Goal: Task Accomplishment & Management: Use online tool/utility

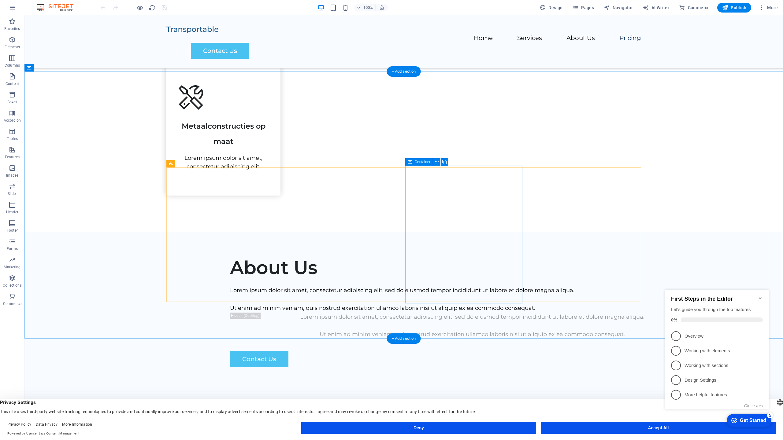
scroll to position [988, 0]
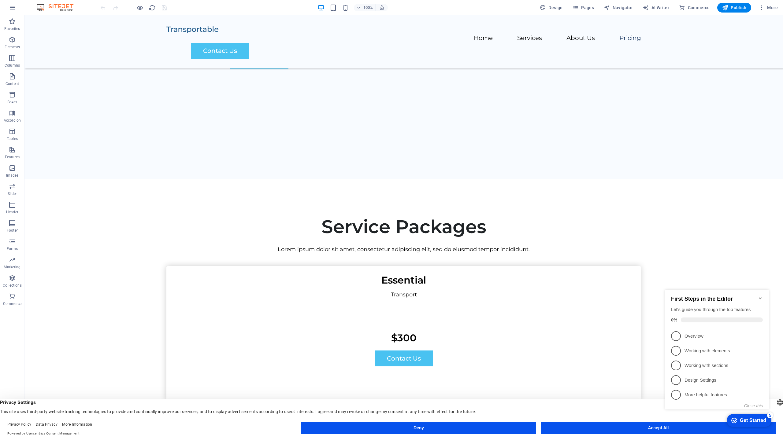
click at [760, 292] on div "First Steps in the Editor Let's guide you through the top features 0%" at bounding box center [717, 308] width 104 height 37
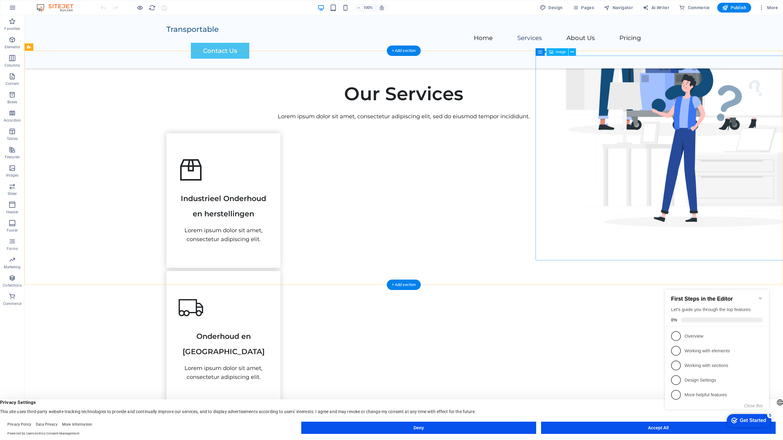
scroll to position [0, 0]
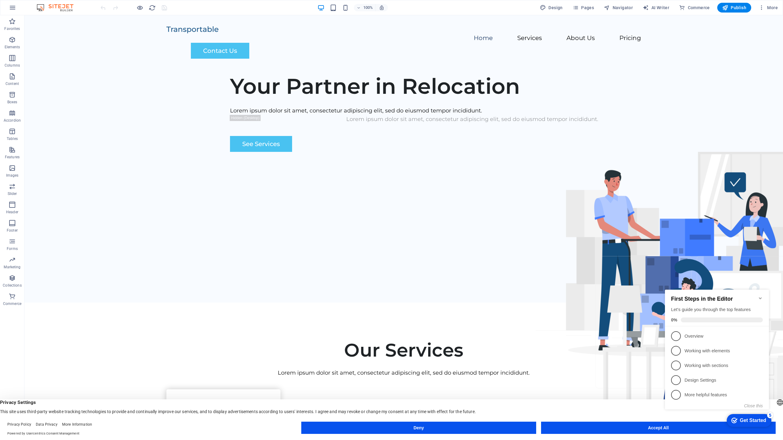
click at [759, 296] on icon "Minimize checklist" at bounding box center [760, 298] width 5 height 5
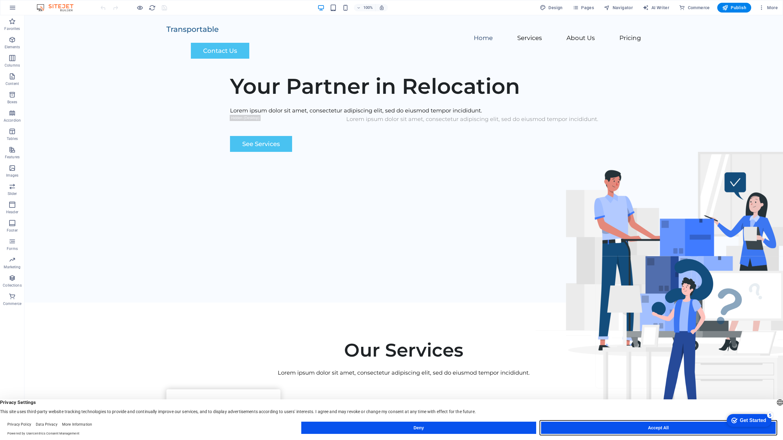
click at [621, 428] on button "Accept All" at bounding box center [658, 428] width 235 height 12
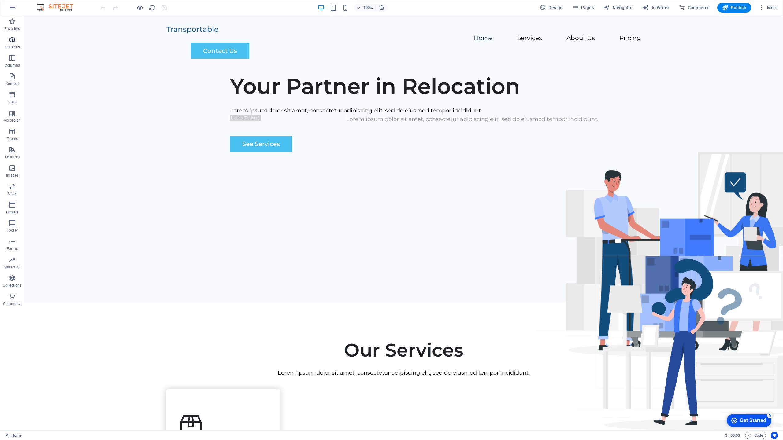
click at [12, 43] on icon "button" at bounding box center [12, 39] width 7 height 7
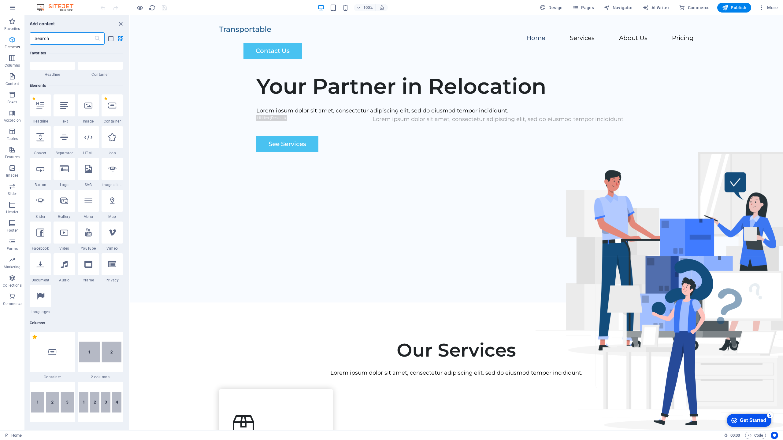
scroll to position [65, 0]
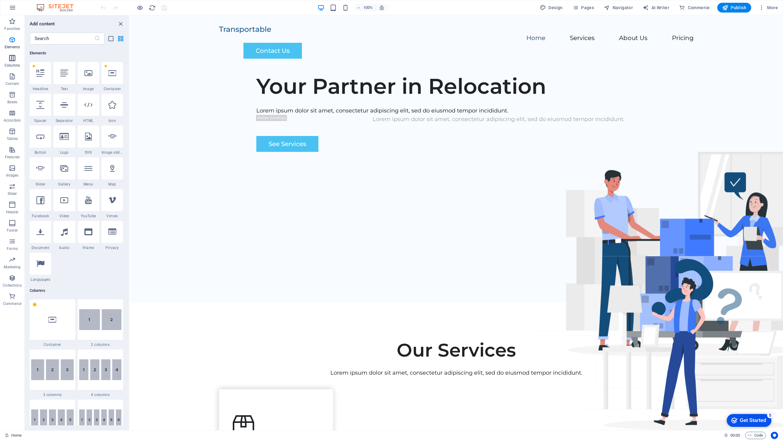
click at [13, 57] on icon "button" at bounding box center [12, 57] width 7 height 7
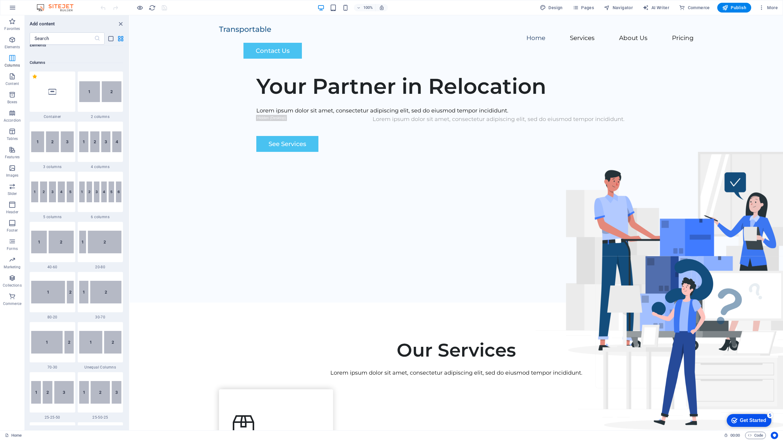
scroll to position [303, 0]
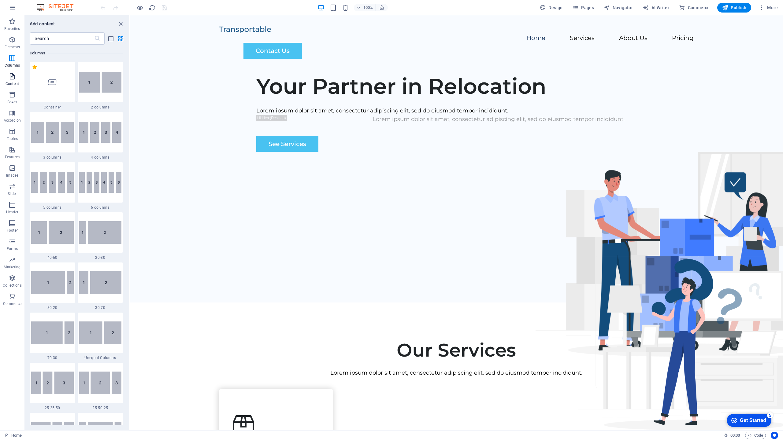
click at [14, 84] on p "Content" at bounding box center [12, 83] width 13 height 5
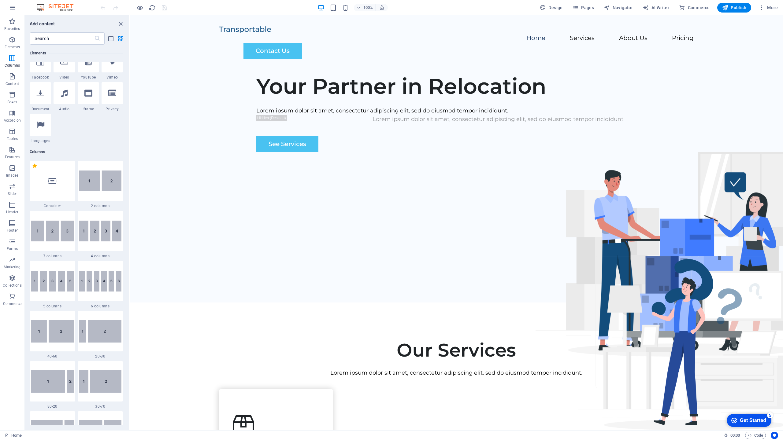
scroll to position [0, 0]
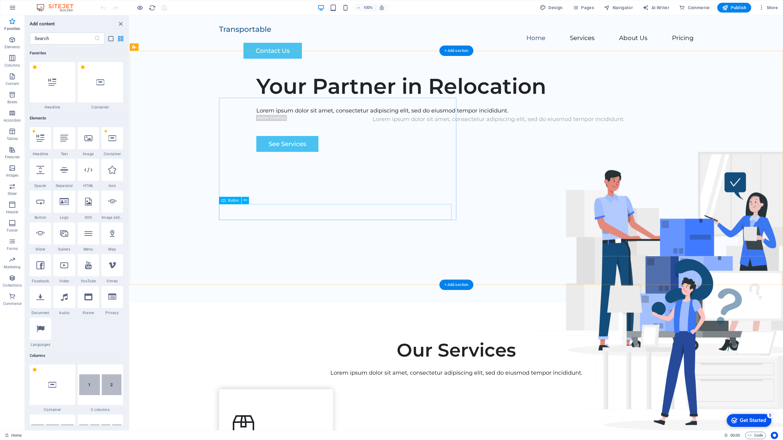
click at [267, 152] on div "See Services" at bounding box center [498, 144] width 485 height 16
click at [235, 203] on div "Button" at bounding box center [230, 200] width 22 height 7
click at [247, 201] on button at bounding box center [245, 200] width 7 height 7
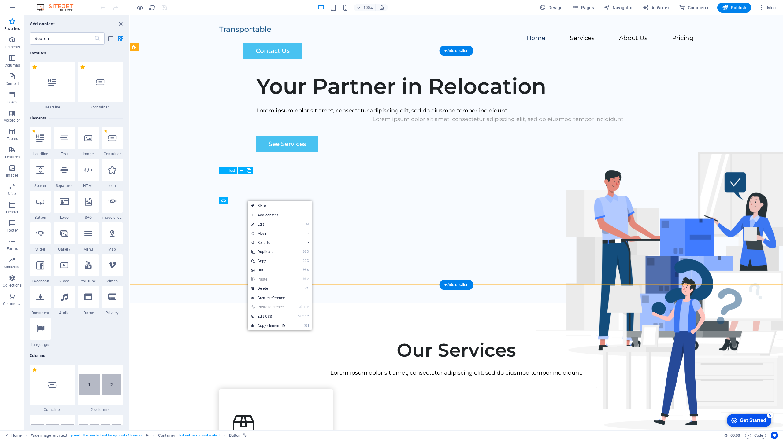
click at [317, 124] on div "Lorem ipsum dolor sit amet, consectetur adipiscing elit, sed do eiusmod tempor …" at bounding box center [498, 119] width 485 height 9
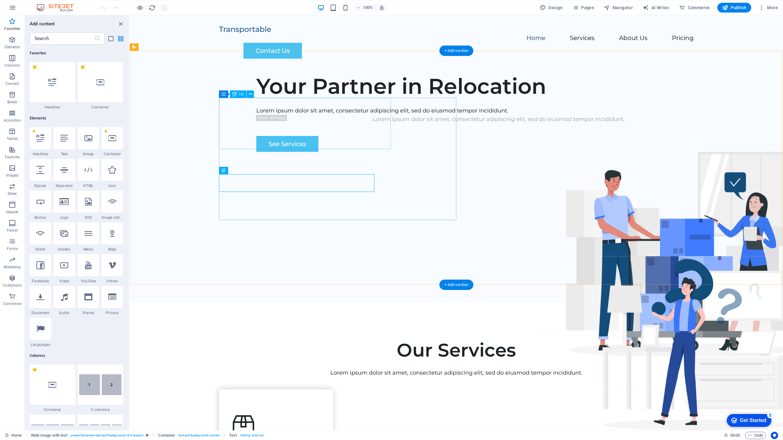
click at [279, 99] on div "Your Partner in Relocation" at bounding box center [498, 86] width 485 height 26
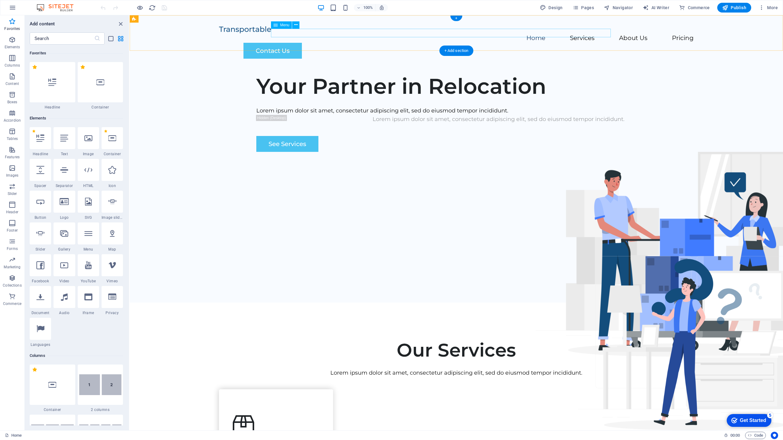
click at [458, 34] on nav "Home Services About Us Pricing" at bounding box center [456, 38] width 475 height 9
click at [454, 34] on nav "Home Services About Us Pricing" at bounding box center [456, 38] width 475 height 9
click at [278, 25] on div "Menu" at bounding box center [281, 24] width 21 height 7
click at [297, 24] on icon at bounding box center [295, 25] width 3 height 6
click at [453, 34] on nav "Home Services About Us Pricing" at bounding box center [456, 38] width 475 height 9
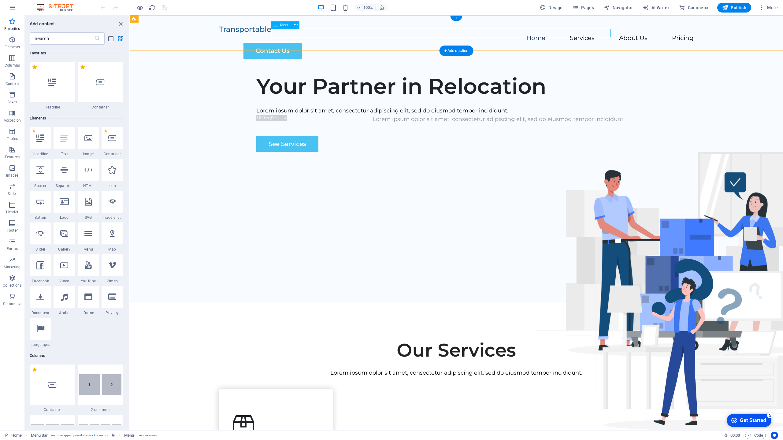
click at [455, 34] on nav "Home Services About Us Pricing" at bounding box center [456, 38] width 475 height 9
click at [453, 34] on nav "Home Services About Us Pricing" at bounding box center [456, 38] width 475 height 9
select select
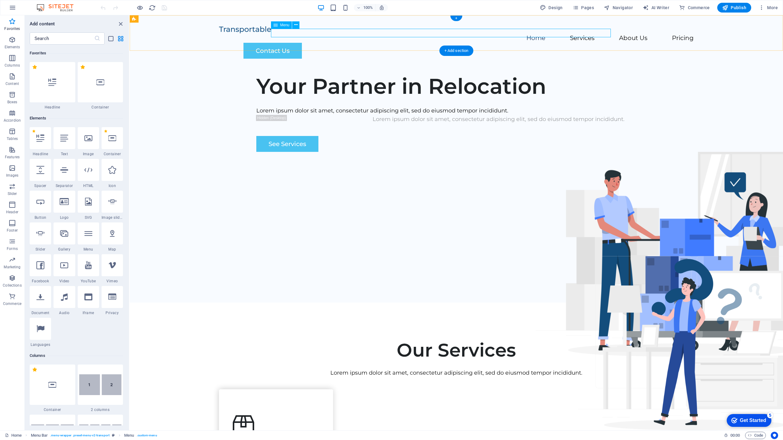
select select
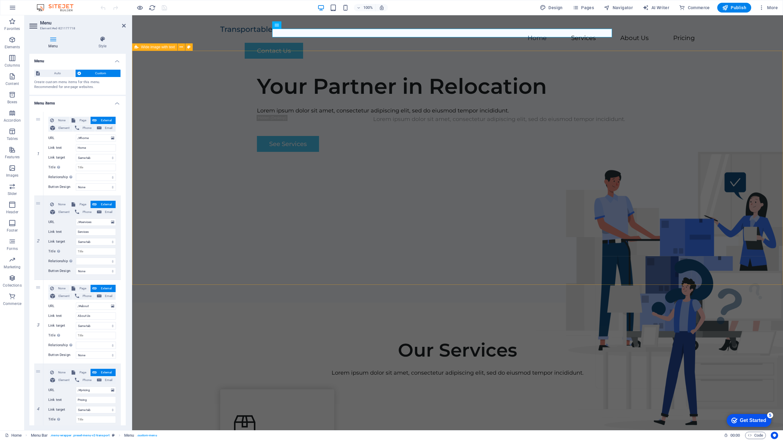
click at [466, 95] on div "Your Partner in Relocation Lorem ipsum dolor sit amet, consectetur adipiscing e…" at bounding box center [457, 186] width 651 height 234
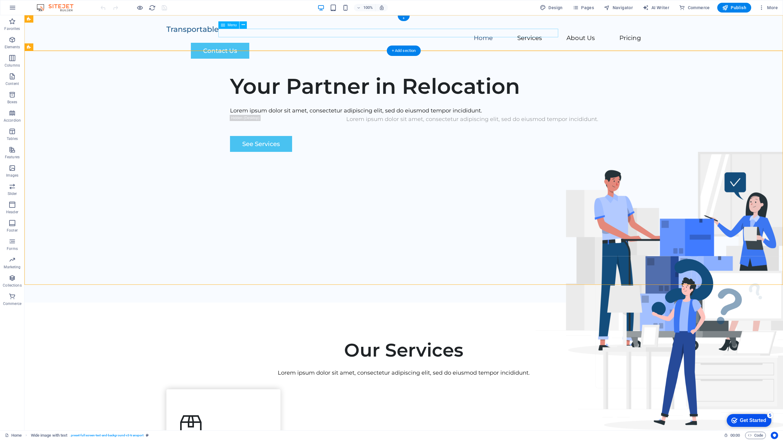
click at [399, 34] on nav "Home Services About Us Pricing" at bounding box center [403, 38] width 475 height 9
select select
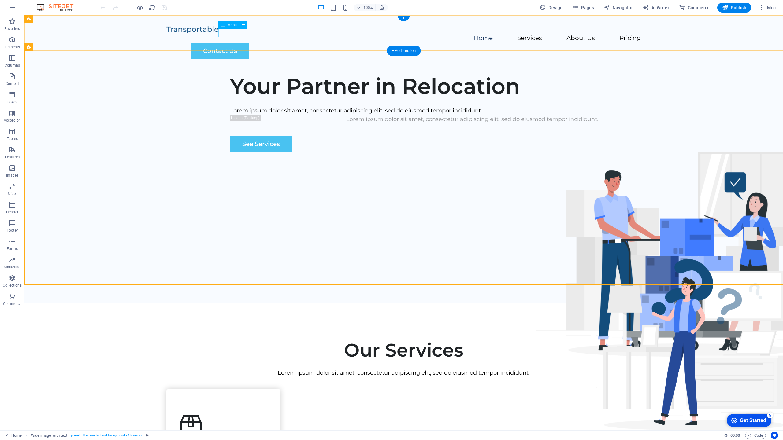
select select
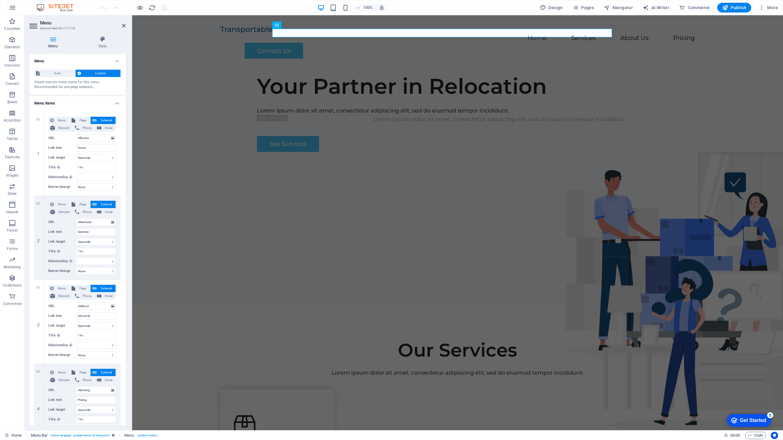
click at [35, 28] on icon at bounding box center [33, 26] width 9 height 10
click at [46, 24] on h2 "Menu" at bounding box center [83, 23] width 86 height 6
click at [12, 47] on p "Elements" at bounding box center [13, 47] width 16 height 5
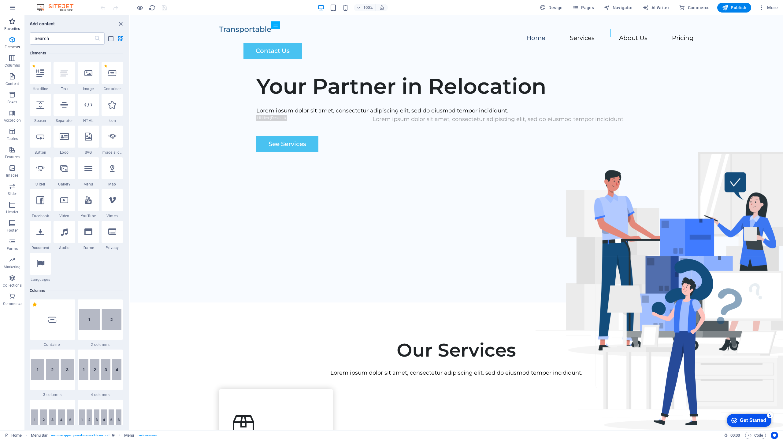
click at [14, 21] on icon "button" at bounding box center [12, 21] width 7 height 7
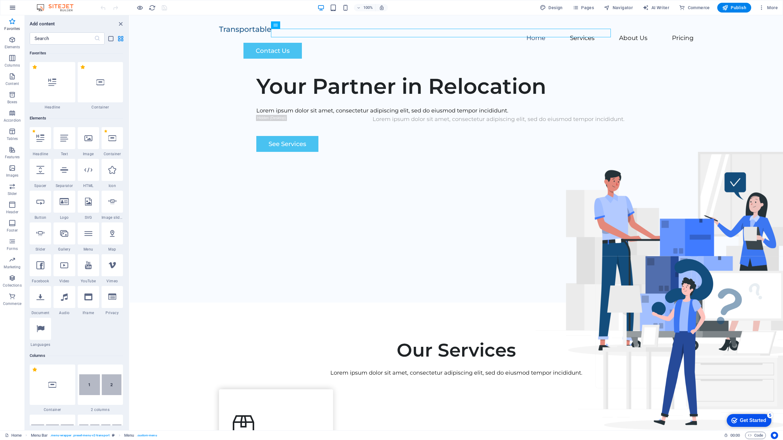
click at [11, 2] on button "button" at bounding box center [12, 7] width 15 height 15
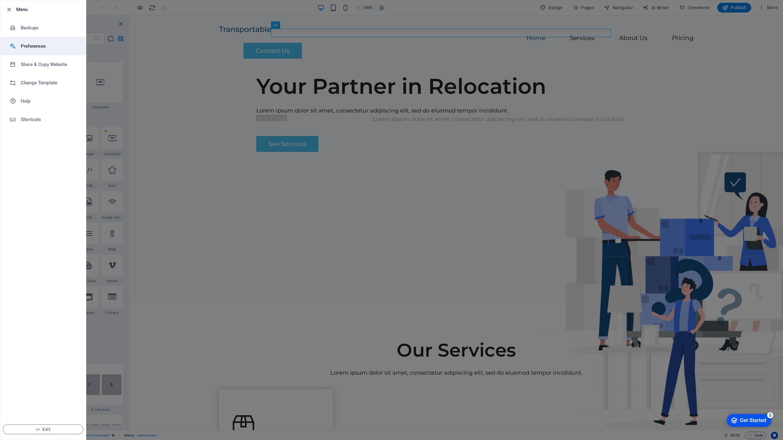
click at [40, 41] on li "Preferences" at bounding box center [43, 46] width 86 height 18
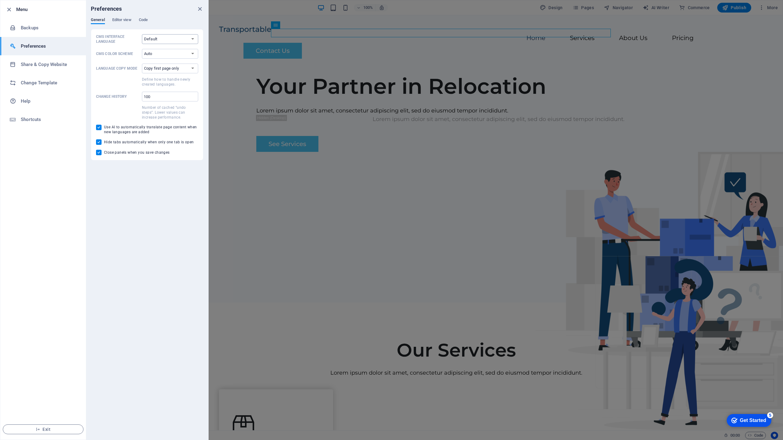
click at [165, 39] on select "Default Deutsch English Español Français Magyar Italiano Nederlands Polski Port…" at bounding box center [170, 39] width 56 height 10
click at [116, 21] on span "Editor view" at bounding box center [121, 20] width 19 height 9
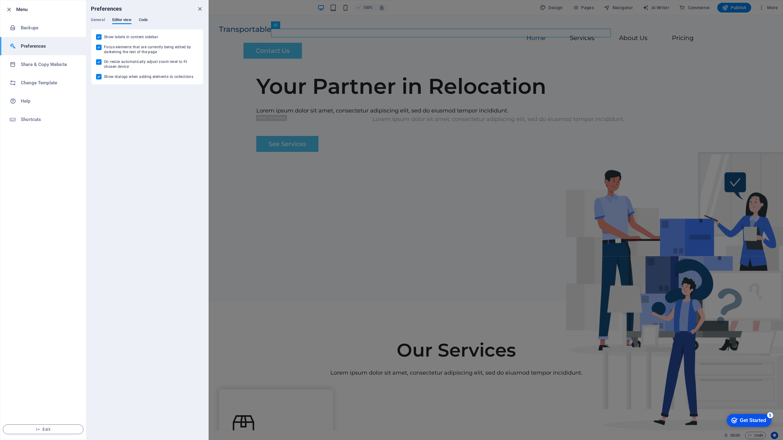
click at [142, 22] on span "Code" at bounding box center [143, 20] width 9 height 9
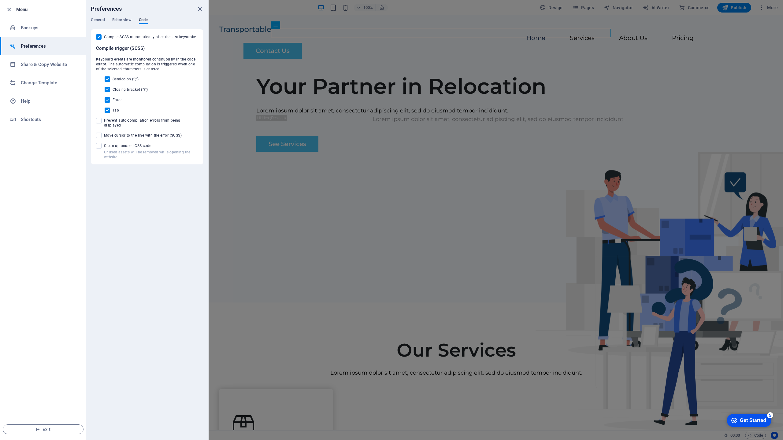
click at [110, 23] on div "General Editor view Code" at bounding box center [147, 23] width 113 height 12
click at [97, 22] on span "General" at bounding box center [98, 20] width 14 height 9
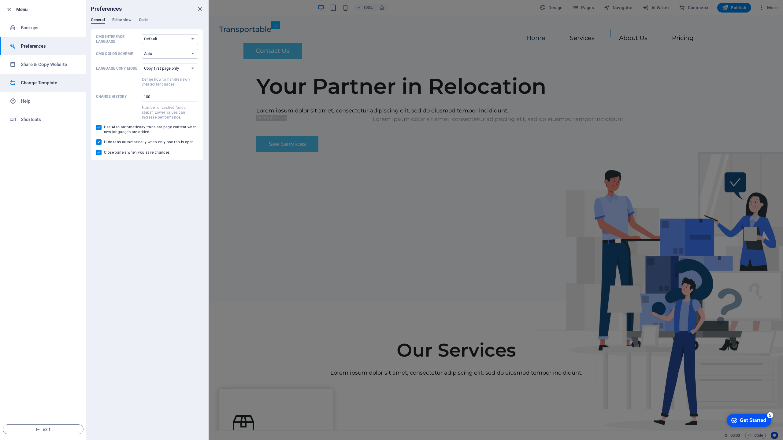
click at [65, 79] on li "Change Template" at bounding box center [43, 83] width 86 height 18
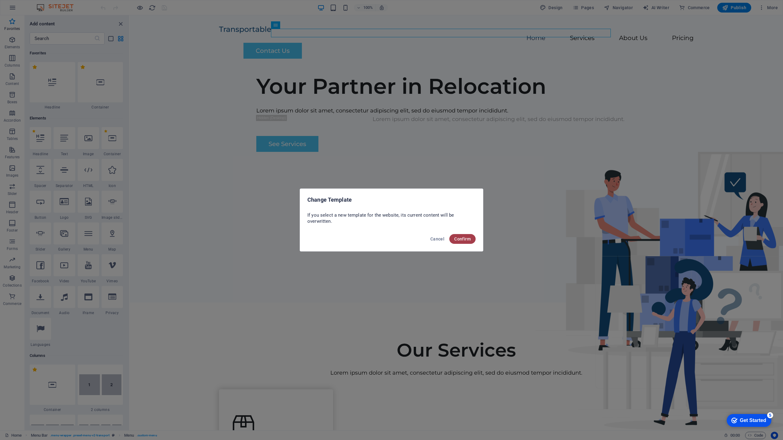
click at [460, 240] on span "Confirm" at bounding box center [462, 239] width 17 height 5
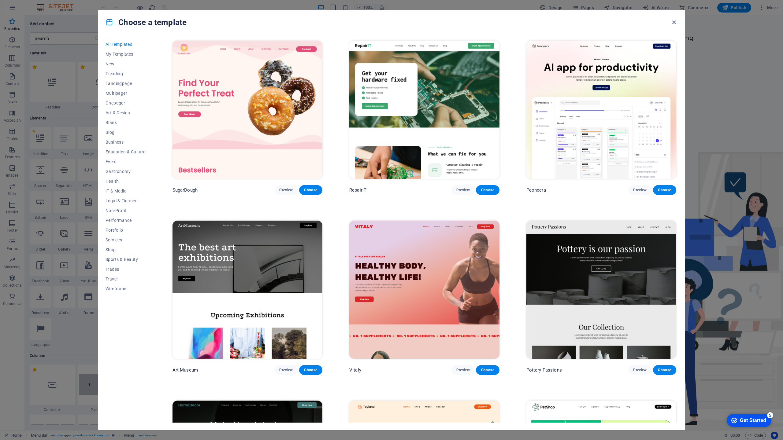
click at [674, 22] on icon "button" at bounding box center [674, 22] width 7 height 7
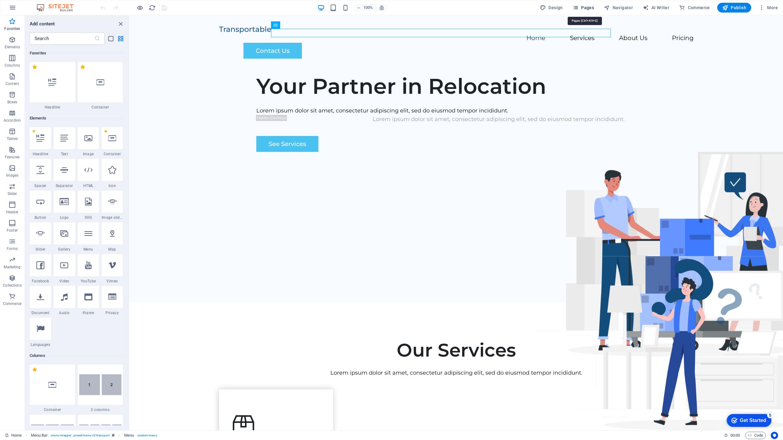
click at [584, 10] on span "Pages" at bounding box center [583, 8] width 21 height 6
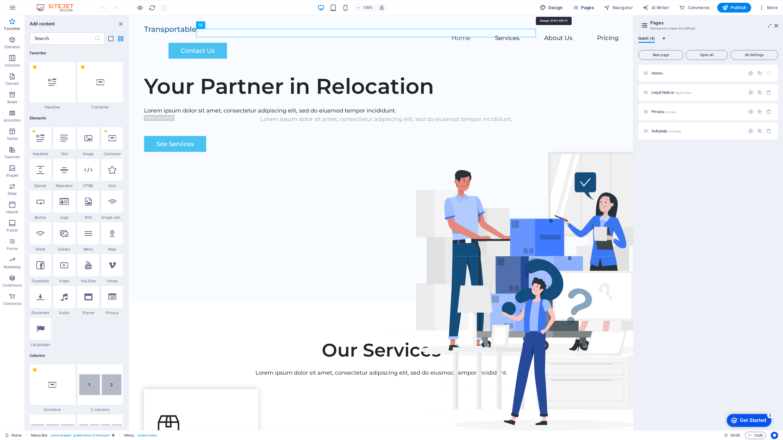
click at [560, 10] on span "Design" at bounding box center [551, 8] width 23 height 6
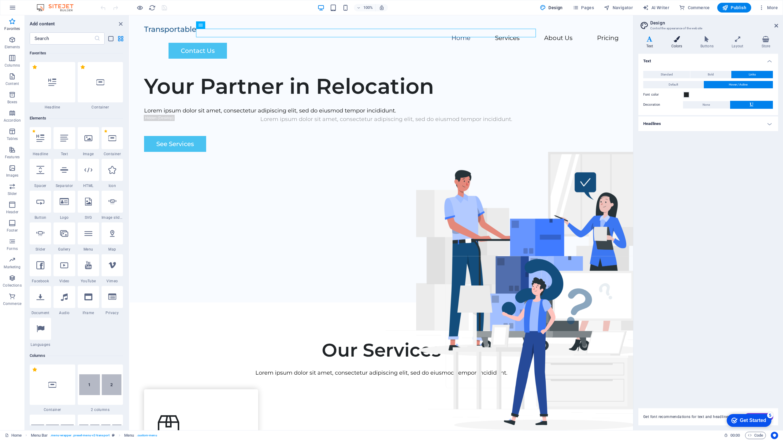
click at [676, 43] on h4 "Colors" at bounding box center [677, 42] width 29 height 13
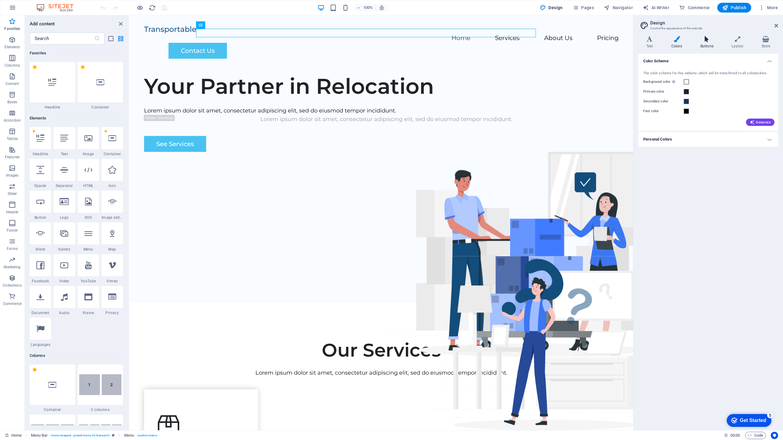
click at [706, 42] on icon at bounding box center [707, 39] width 29 height 6
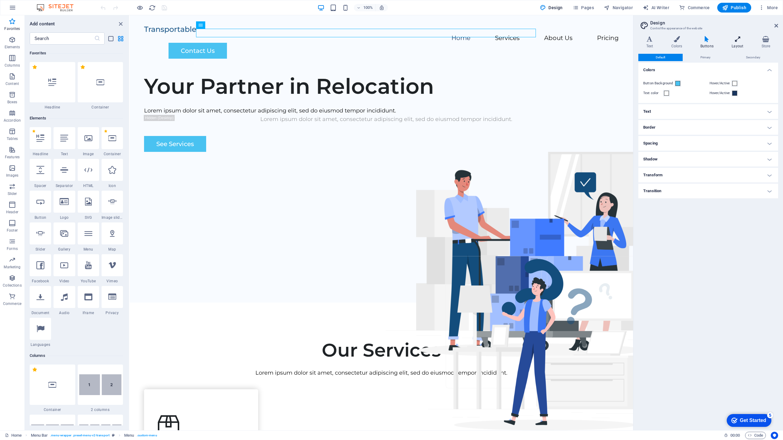
click at [737, 43] on h4 "Layout" at bounding box center [739, 42] width 30 height 13
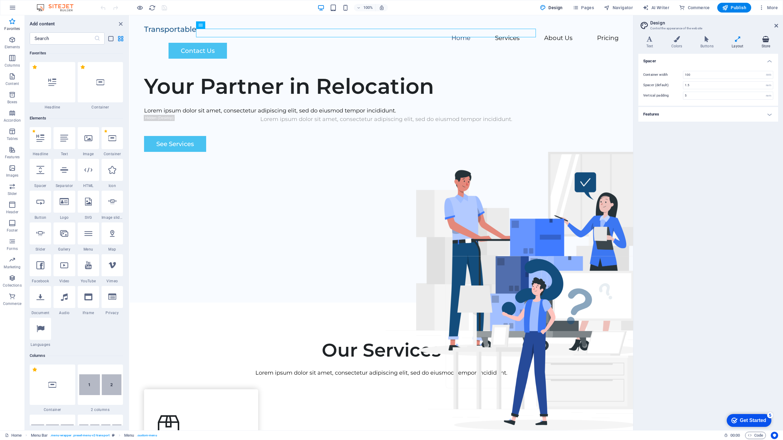
click at [768, 42] on h4 "Store" at bounding box center [766, 42] width 24 height 13
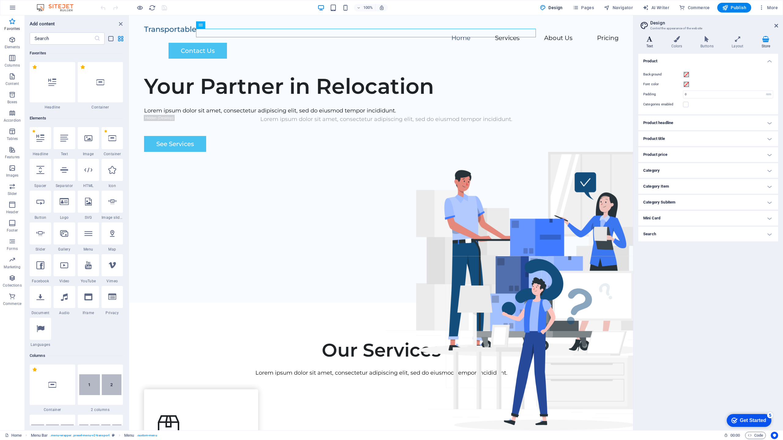
click at [650, 43] on h4 "Text" at bounding box center [650, 42] width 25 height 13
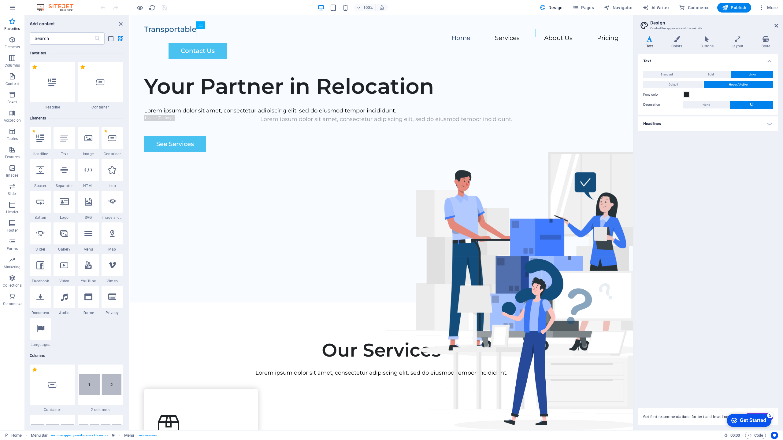
click at [771, 122] on h4 "Headlines" at bounding box center [708, 124] width 140 height 15
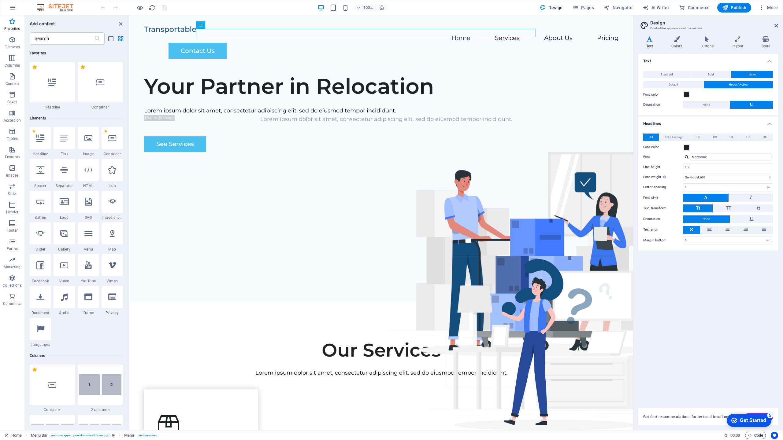
click at [756, 434] on span "Code" at bounding box center [755, 435] width 15 height 7
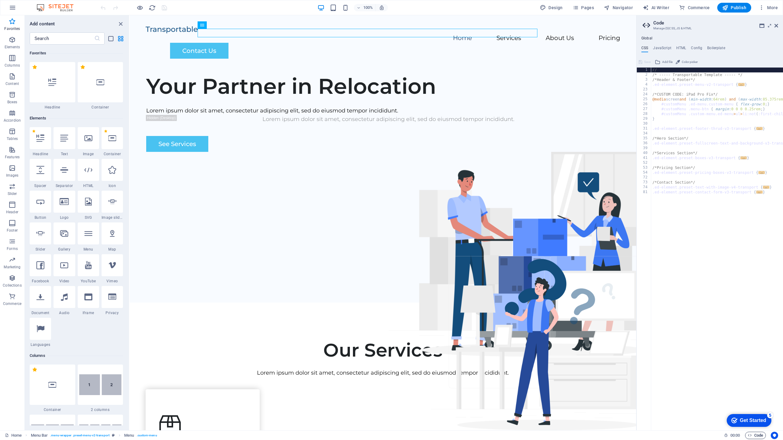
click at [756, 434] on span "Code" at bounding box center [755, 435] width 15 height 7
click at [770, 416] on div "5" at bounding box center [770, 416] width 6 height 6
type textarea "}"
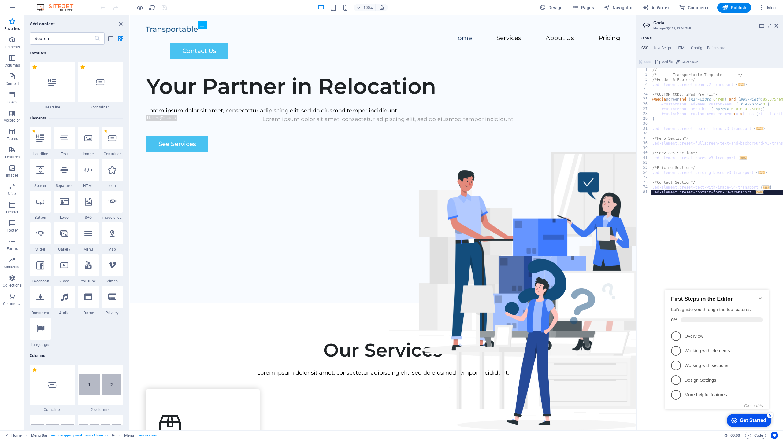
click at [730, 277] on div "// /* ----- Transportable Template ----- */ /*Header & Footer*/ .ed-element.pre…" at bounding box center [750, 254] width 198 height 373
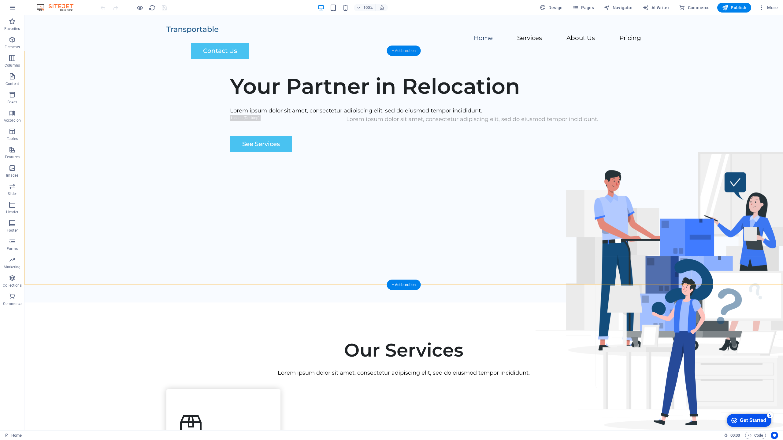
click at [412, 51] on div "+ Add section" at bounding box center [404, 51] width 34 height 10
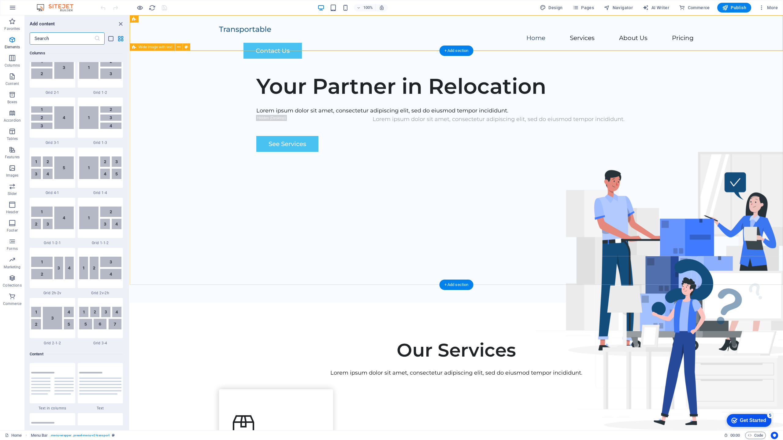
scroll to position [1070, 0]
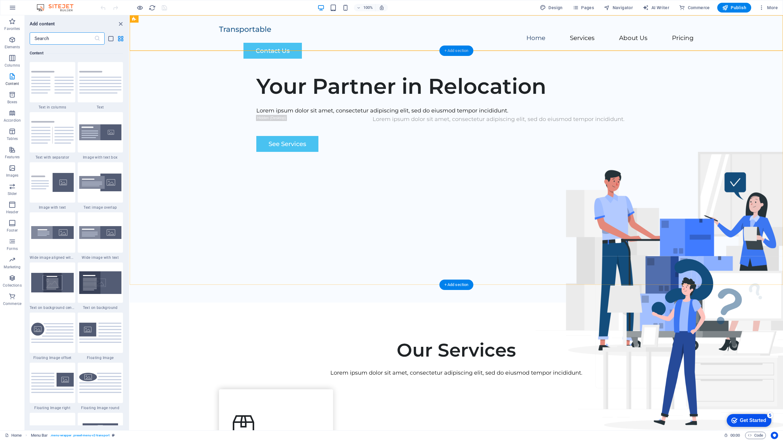
click at [455, 52] on div "+ Add section" at bounding box center [457, 51] width 34 height 10
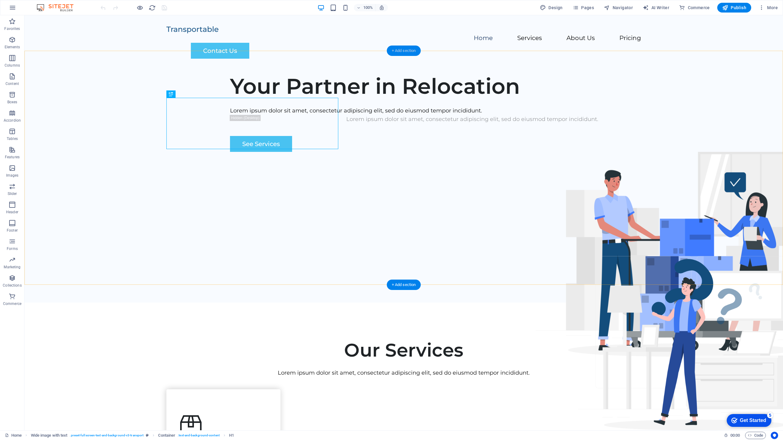
click at [405, 51] on div "+ Add section" at bounding box center [404, 51] width 34 height 10
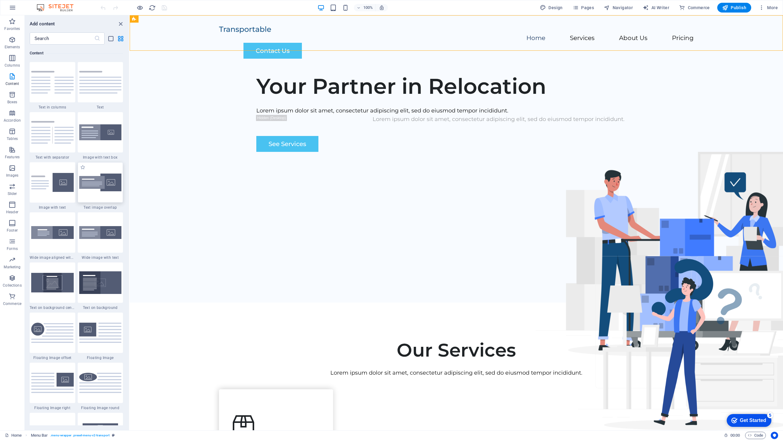
scroll to position [1068, 0]
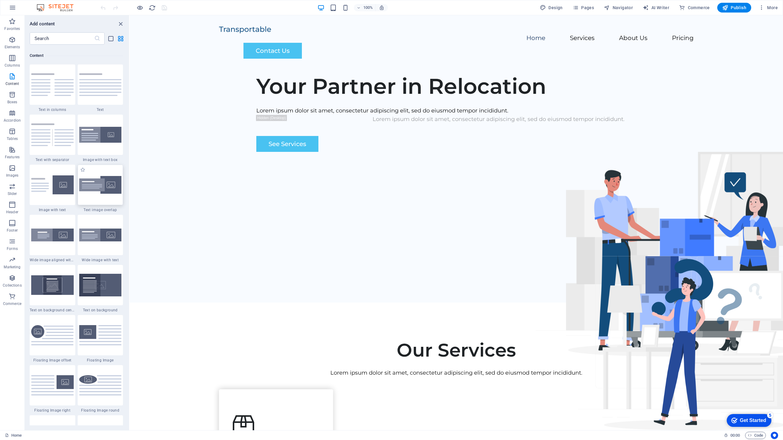
click at [101, 186] on img at bounding box center [100, 185] width 43 height 18
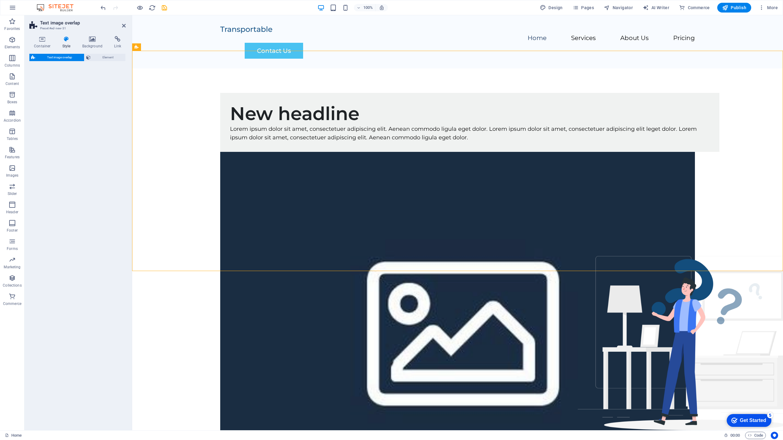
select select "rem"
select select "px"
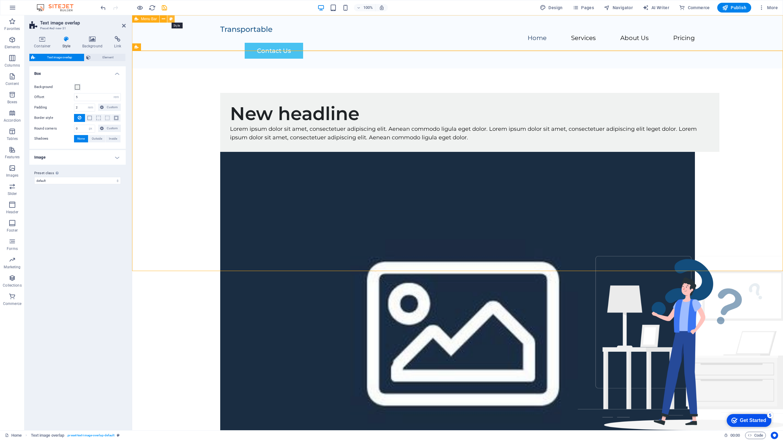
click at [172, 20] on icon at bounding box center [170, 19] width 3 height 6
select select "rem"
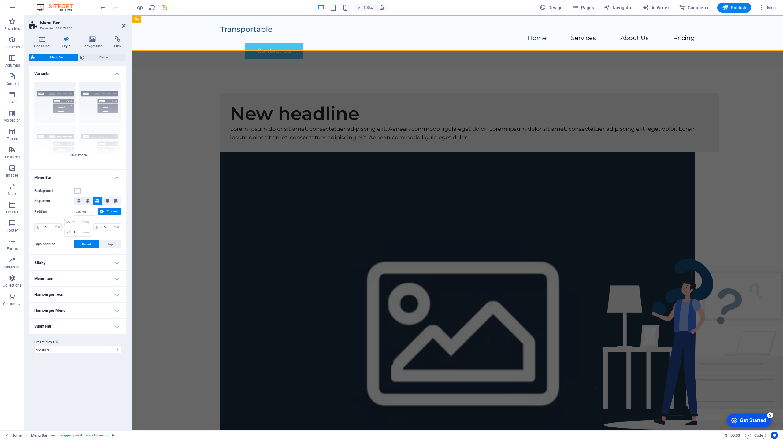
click at [77, 191] on span at bounding box center [77, 191] width 5 height 5
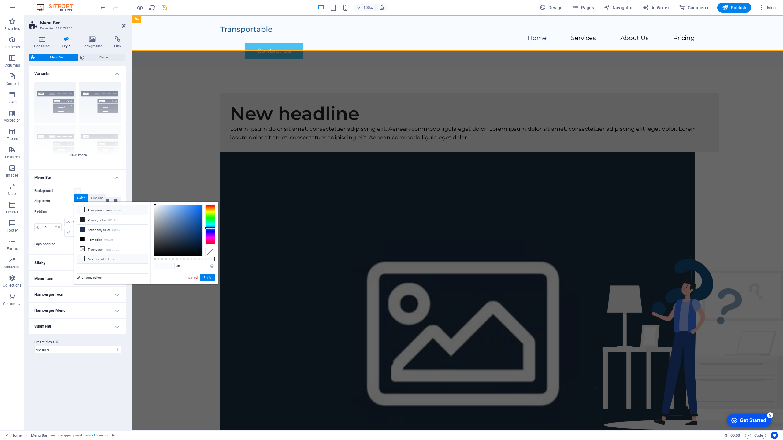
click at [94, 210] on li "Background color #ffffff" at bounding box center [112, 210] width 70 height 10
type input "#ffffff"
click at [207, 278] on button "Apply" at bounding box center [207, 277] width 15 height 7
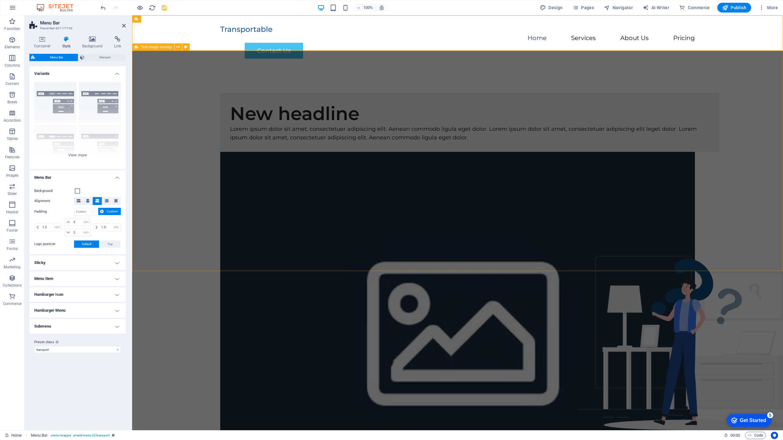
click at [332, 102] on div "New headline Lorem ipsum dolor sit amet, consectetuer adipiscing elit. Aenean c…" at bounding box center [457, 294] width 651 height 451
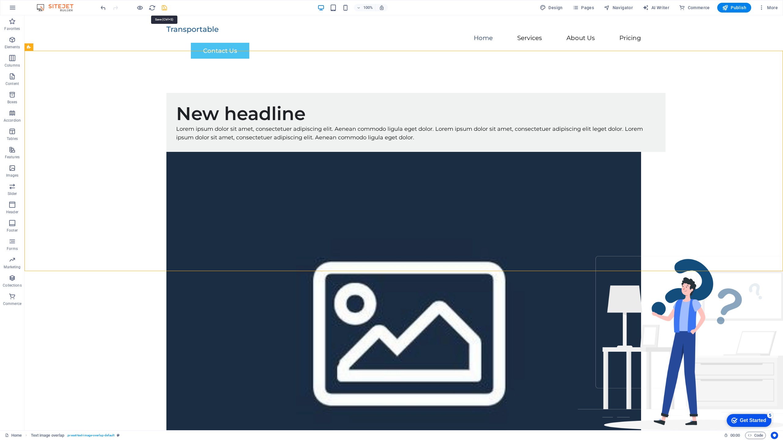
drag, startPoint x: 165, startPoint y: 10, endPoint x: 140, endPoint y: 3, distance: 25.4
click at [165, 10] on icon "save" at bounding box center [164, 7] width 7 height 7
click at [609, 21] on icon at bounding box center [608, 21] width 3 height 6
click at [715, 165] on div "New headline Lorem ipsum dolor sit amet, consectetuer adipiscing elit. Aenean c…" at bounding box center [403, 294] width 759 height 451
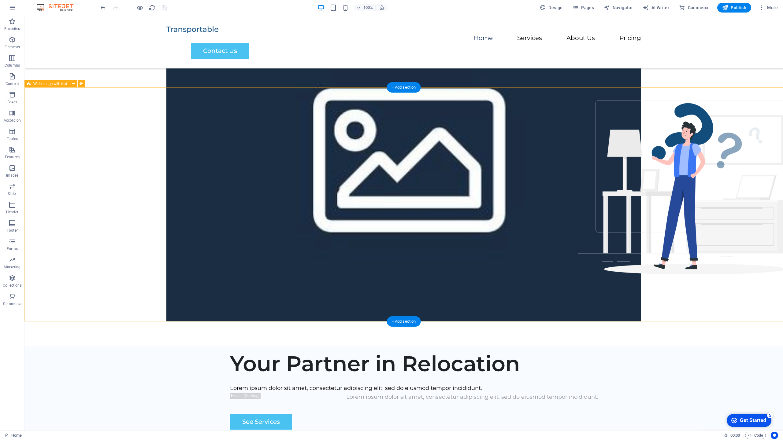
scroll to position [150, 0]
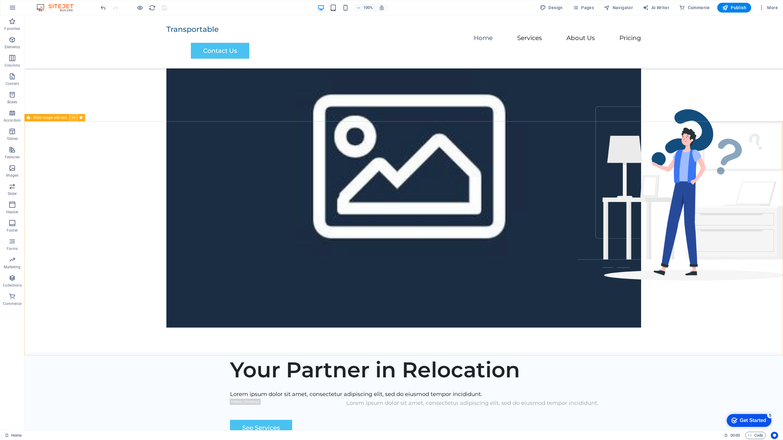
click at [73, 119] on icon at bounding box center [73, 118] width 3 height 6
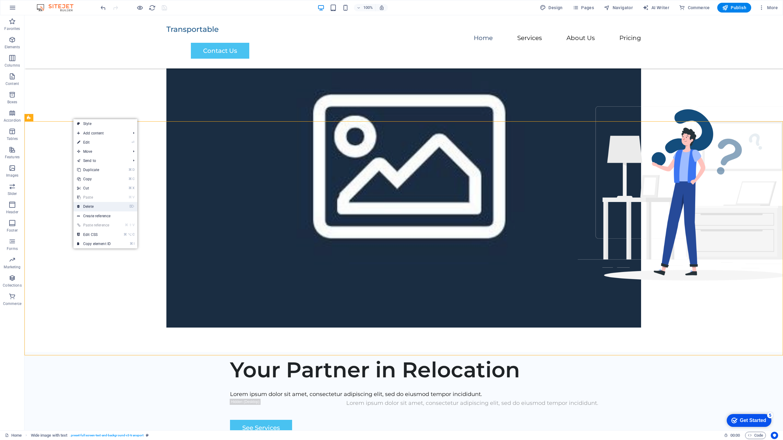
click at [95, 204] on link "⌦ Delete" at bounding box center [93, 206] width 41 height 9
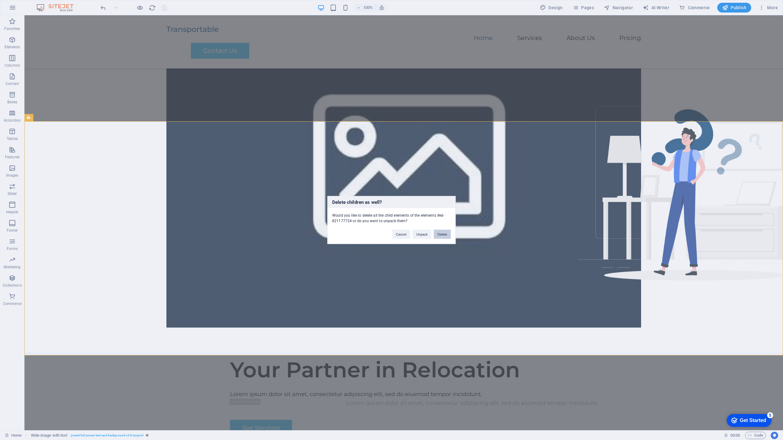
click at [442, 235] on button "Delete" at bounding box center [442, 234] width 17 height 9
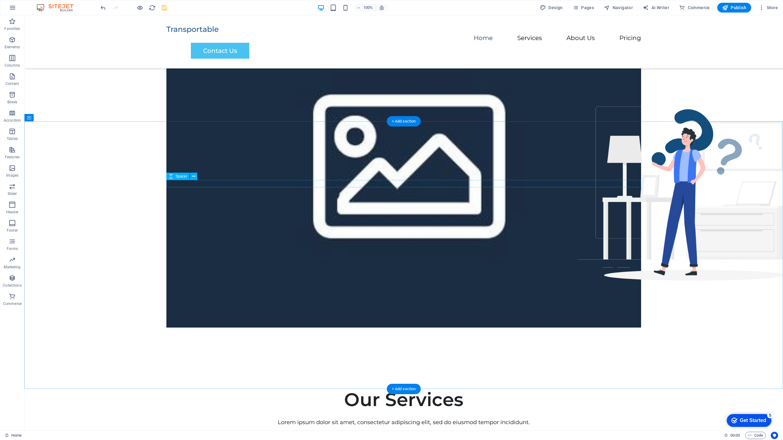
click at [388, 411] on div at bounding box center [403, 414] width 475 height 7
click at [386, 389] on div "Our Services" at bounding box center [403, 400] width 475 height 22
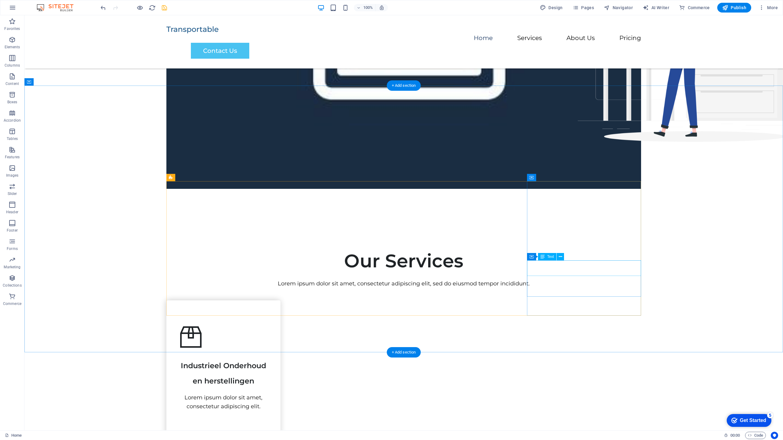
scroll to position [0, 0]
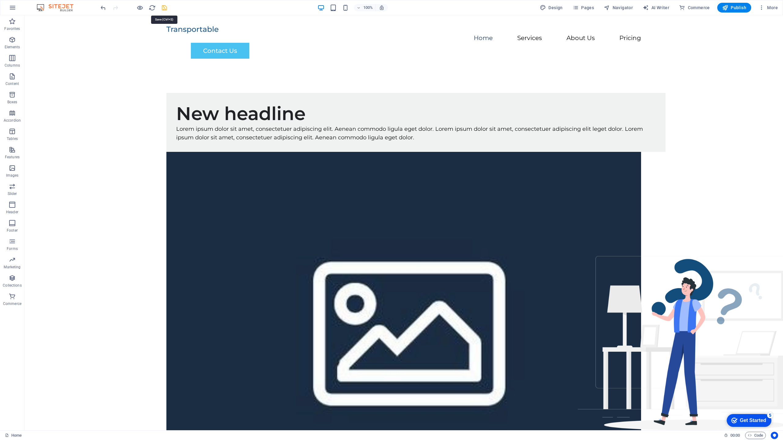
click at [165, 9] on icon "save" at bounding box center [164, 7] width 7 height 7
click at [199, 32] on div at bounding box center [403, 29] width 475 height 9
click at [774, 9] on span "More" at bounding box center [768, 8] width 19 height 6
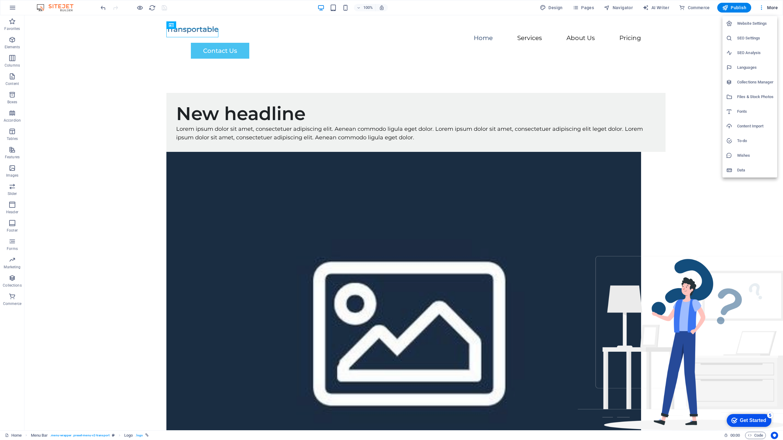
click at [683, 32] on div at bounding box center [391, 220] width 783 height 440
click at [50, 7] on img at bounding box center [58, 7] width 46 height 7
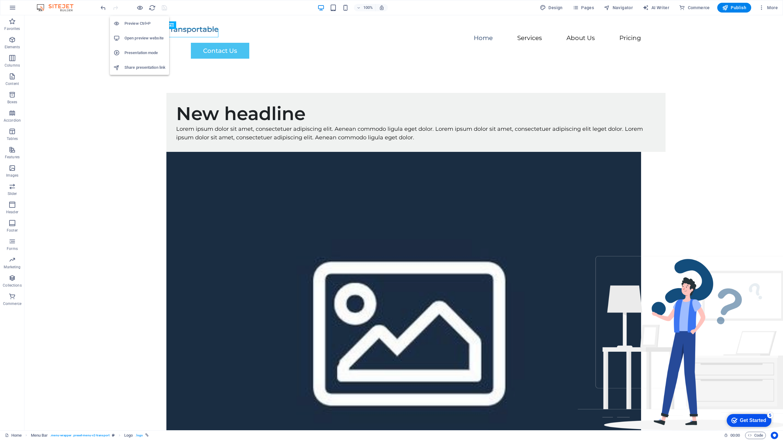
click at [143, 36] on h6 "Open preview website" at bounding box center [144, 38] width 41 height 7
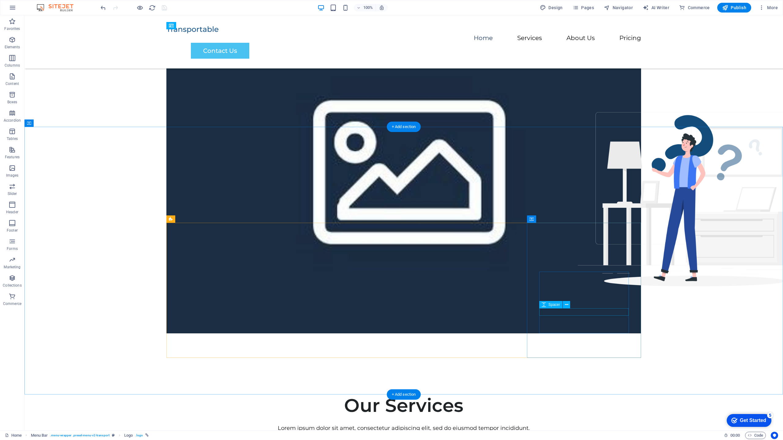
scroll to position [144, 0]
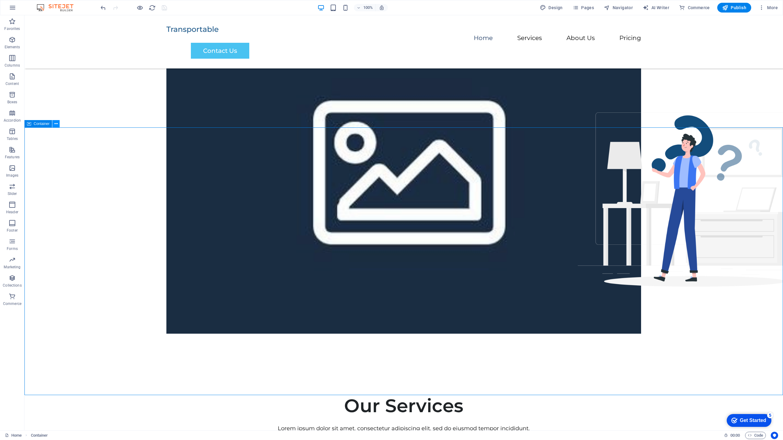
click at [57, 124] on icon at bounding box center [55, 124] width 3 height 6
click at [34, 124] on span "Container" at bounding box center [42, 124] width 16 height 4
click at [54, 124] on button at bounding box center [55, 123] width 7 height 7
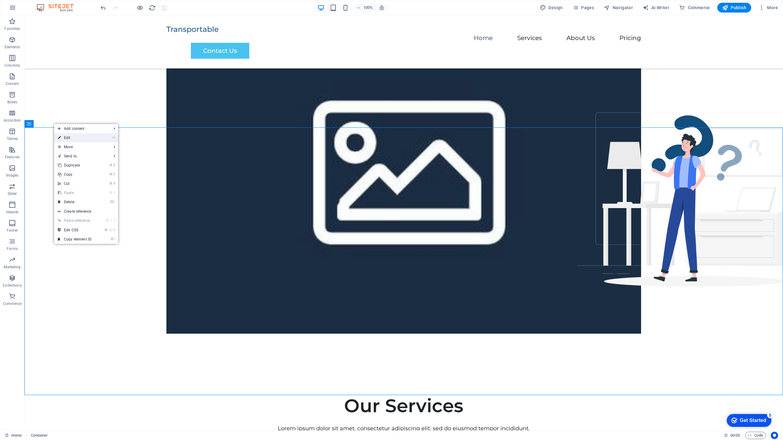
click at [87, 135] on link "⏎ Edit" at bounding box center [74, 137] width 41 height 9
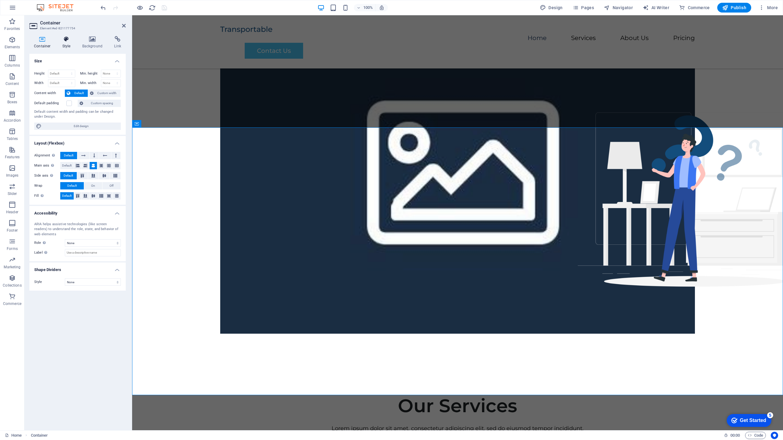
click at [69, 41] on icon at bounding box center [66, 39] width 17 height 6
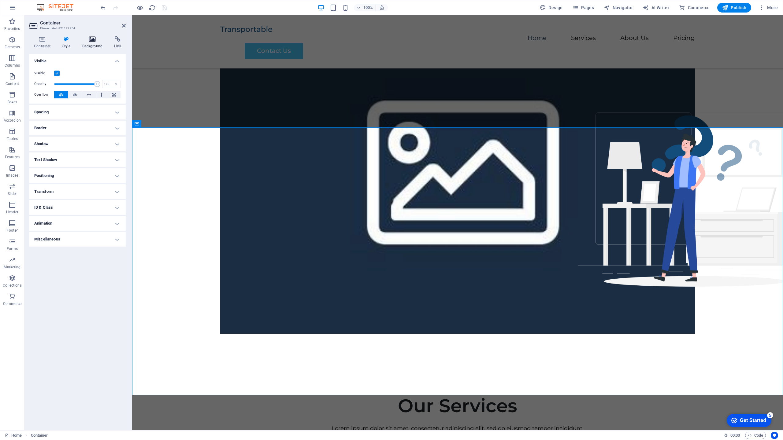
click at [88, 41] on icon at bounding box center [93, 39] width 30 height 6
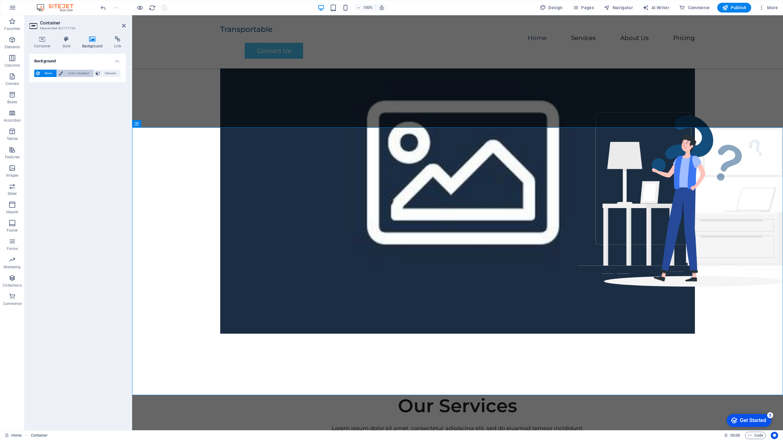
click at [82, 73] on span "Color / Gradient" at bounding box center [78, 73] width 27 height 7
click at [37, 97] on span at bounding box center [38, 98] width 7 height 7
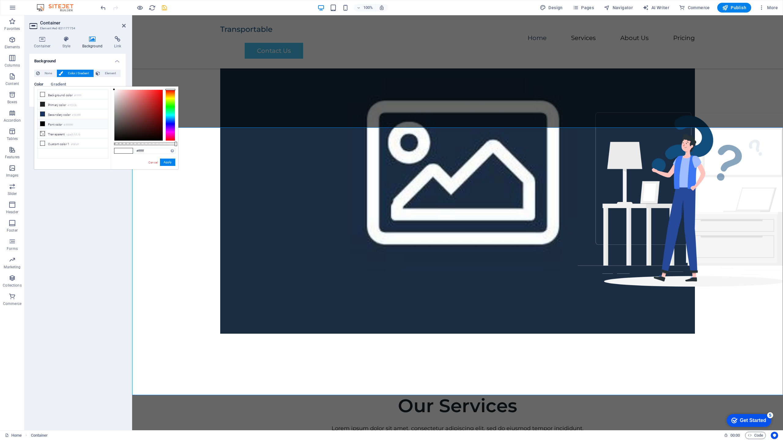
click at [58, 124] on li "Font color #000000" at bounding box center [73, 124] width 70 height 10
type input "#000000"
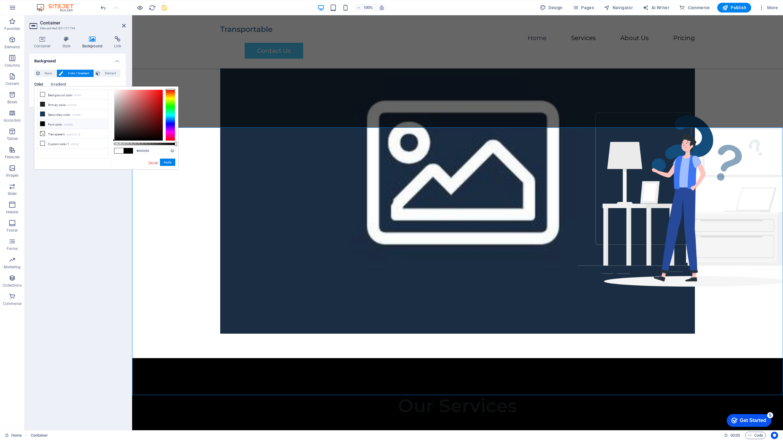
click at [152, 162] on link "Cancel" at bounding box center [153, 162] width 11 height 5
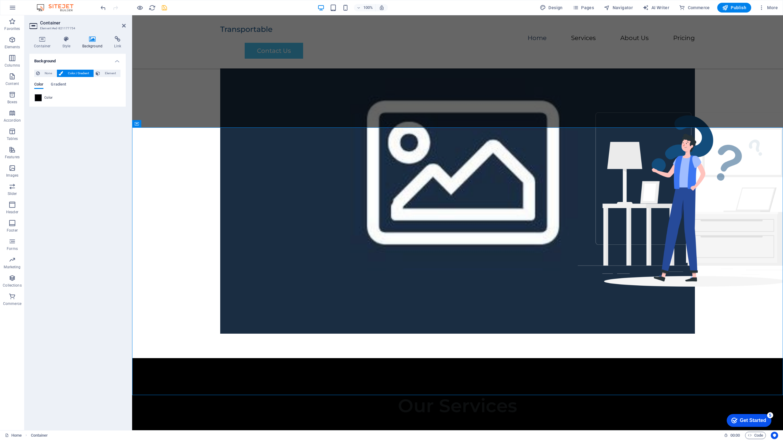
click at [84, 171] on div "Background None Color / Gradient Element Stretch background to full-width Color…" at bounding box center [77, 240] width 96 height 372
click at [43, 39] on icon at bounding box center [42, 39] width 26 height 6
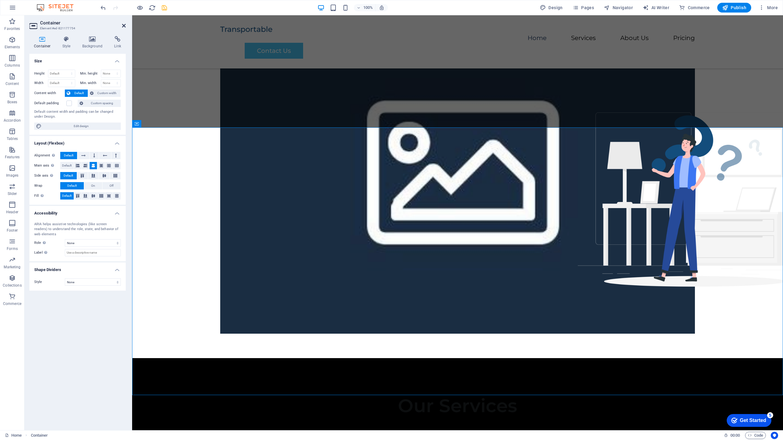
click at [122, 25] on icon at bounding box center [124, 25] width 4 height 5
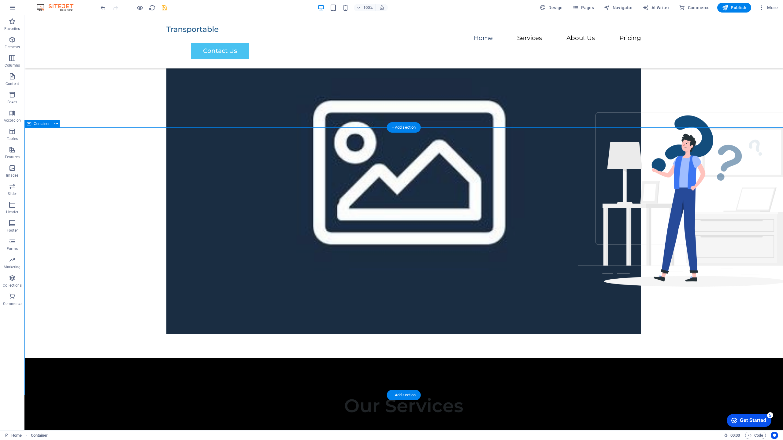
click at [385, 395] on div "Our Services" at bounding box center [403, 406] width 475 height 22
click at [382, 425] on div "Lorem ipsum dolor sit amet, consectetur adipiscing elit, sed do eiusmod tempor …" at bounding box center [403, 429] width 475 height 9
click at [383, 395] on div "Our Services" at bounding box center [403, 406] width 475 height 22
click at [382, 425] on div "Lorem ipsum dolor sit amet, consectetur adipiscing elit, sed do eiusmod tempor …" at bounding box center [403, 429] width 475 height 9
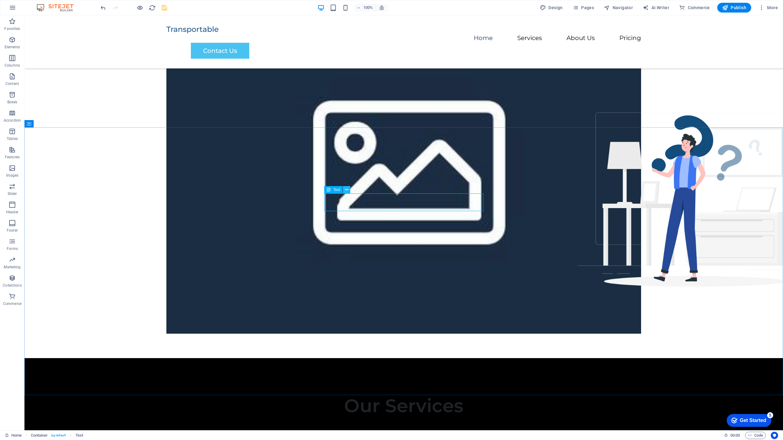
click at [347, 191] on icon at bounding box center [346, 190] width 3 height 6
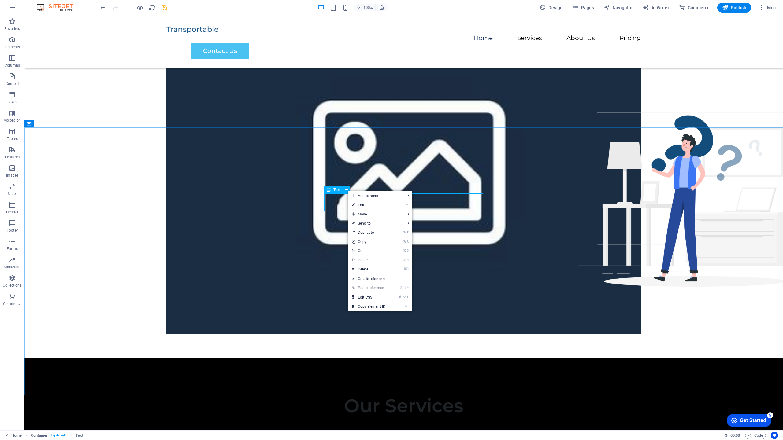
click at [333, 190] on span "Text" at bounding box center [336, 190] width 7 height 4
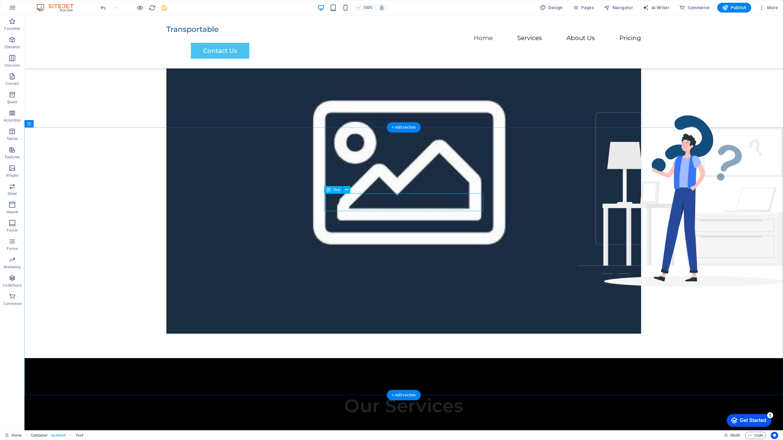
click at [340, 425] on div "Lorem ipsum dolor sit amet, consectetur adipiscing elit, sed do eiusmod tempor …" at bounding box center [403, 429] width 475 height 9
click at [347, 191] on icon at bounding box center [346, 190] width 3 height 6
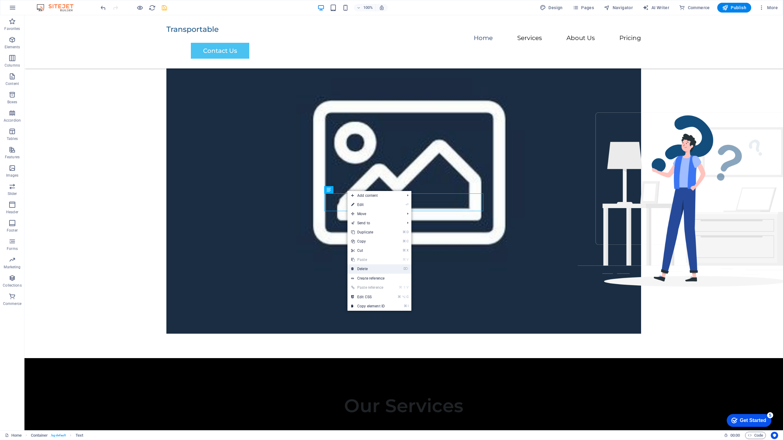
click at [375, 270] on link "⌦ Delete" at bounding box center [367, 269] width 41 height 9
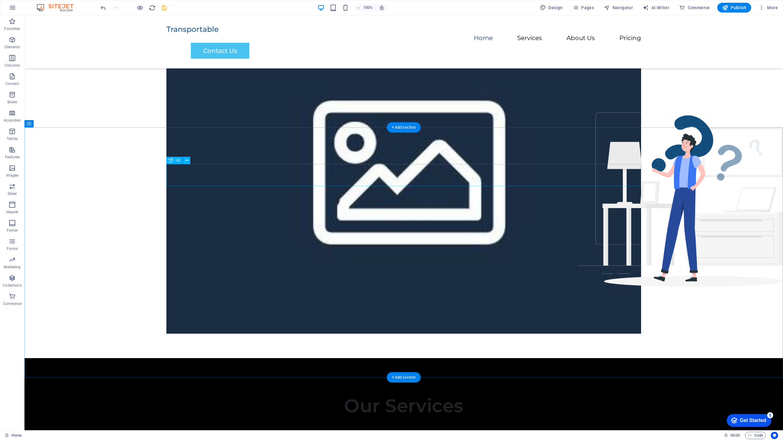
click at [382, 395] on div "Our Services" at bounding box center [403, 406] width 475 height 22
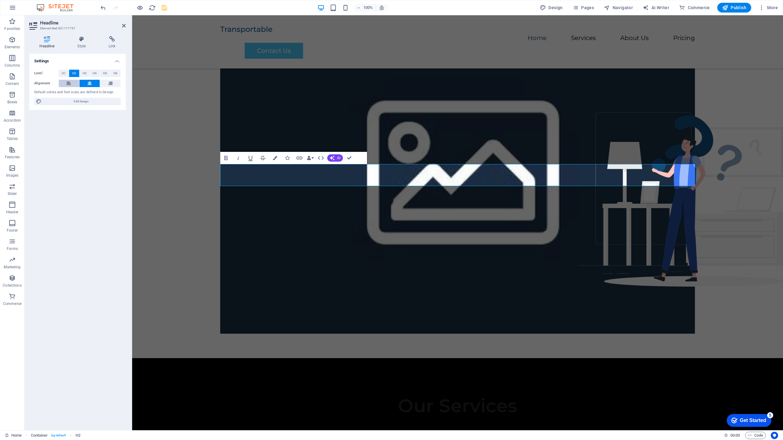
click at [68, 83] on icon at bounding box center [69, 83] width 4 height 7
click at [374, 395] on h2 "Our Services" at bounding box center [457, 406] width 475 height 22
click at [165, 8] on icon "save" at bounding box center [164, 7] width 7 height 7
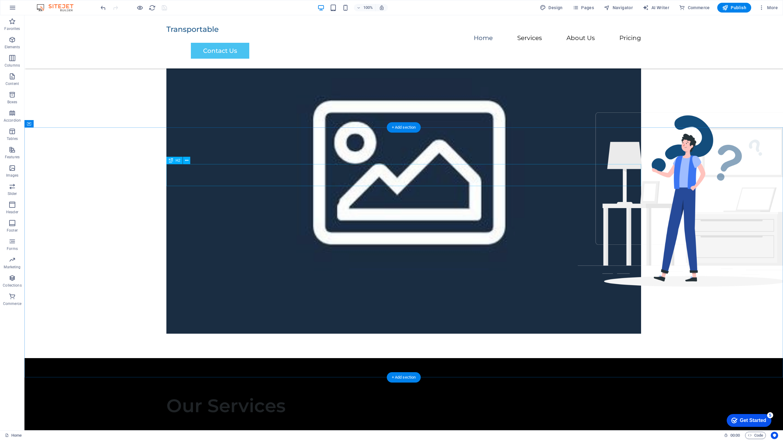
click at [266, 395] on div "Our Services" at bounding box center [403, 406] width 475 height 22
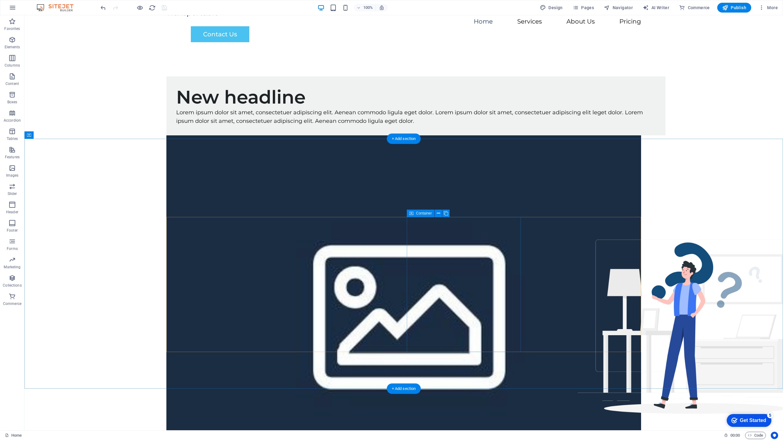
scroll to position [0, 0]
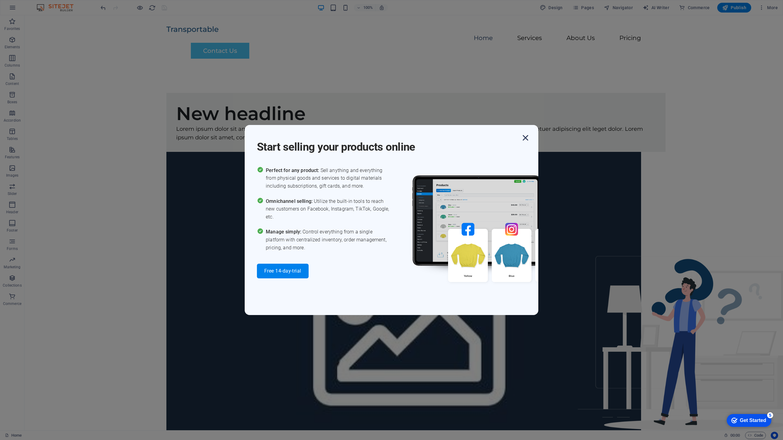
click at [526, 139] on icon "button" at bounding box center [525, 137] width 11 height 11
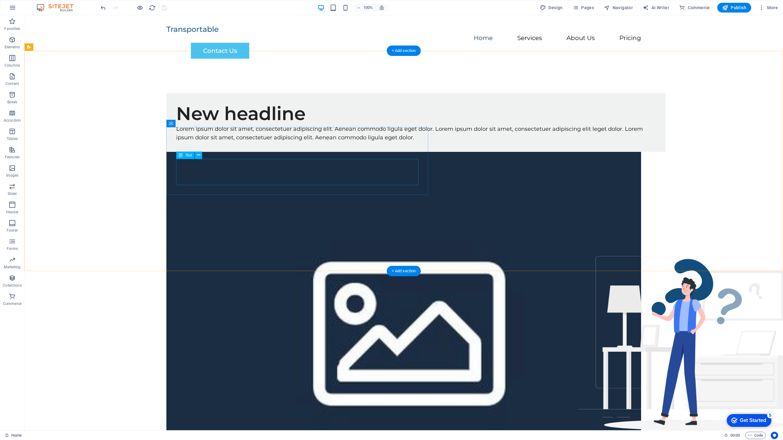
click at [329, 143] on div "Lorem ipsum dolor sit amet, consectetuer adipiscing elit. Aenean commodo ligula…" at bounding box center [416, 134] width 480 height 18
click at [320, 125] on div "New headline" at bounding box center [416, 114] width 480 height 22
click at [752, 118] on div "New headline Lorem ipsum dolor sit amet, consectetuer adipiscing elit. Aenean c…" at bounding box center [403, 294] width 759 height 451
click at [70, 49] on icon at bounding box center [70, 47] width 3 height 6
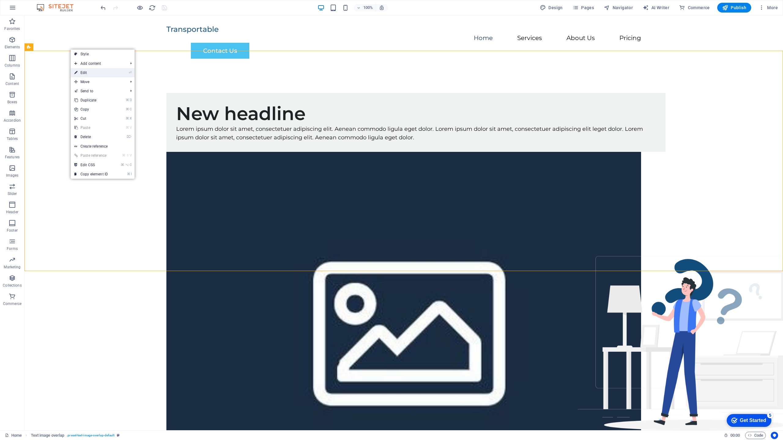
click at [98, 72] on link "⏎ Edit" at bounding box center [91, 72] width 41 height 9
select select "rem"
select select "px"
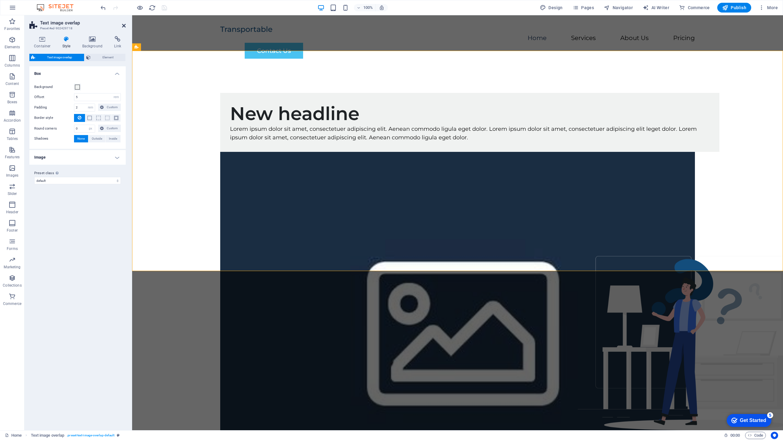
click at [122, 27] on icon at bounding box center [124, 25] width 4 height 5
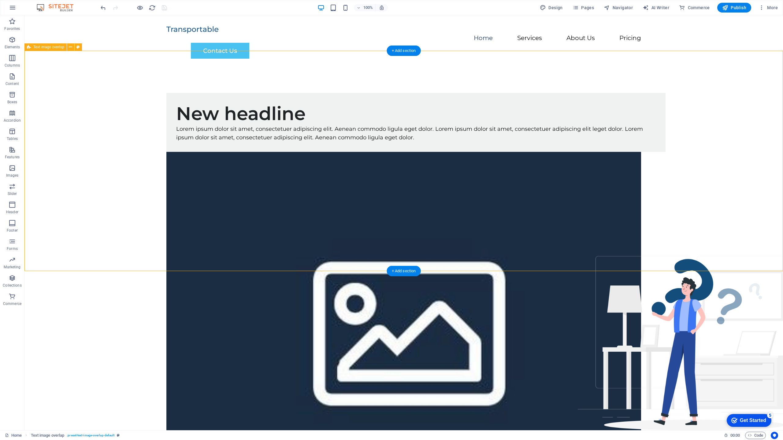
click at [243, 122] on div "New headline Lorem ipsum dolor sit amet, consectetuer adipiscing elit. Aenean c…" at bounding box center [403, 294] width 759 height 451
click at [10, 60] on icon "button" at bounding box center [12, 57] width 7 height 7
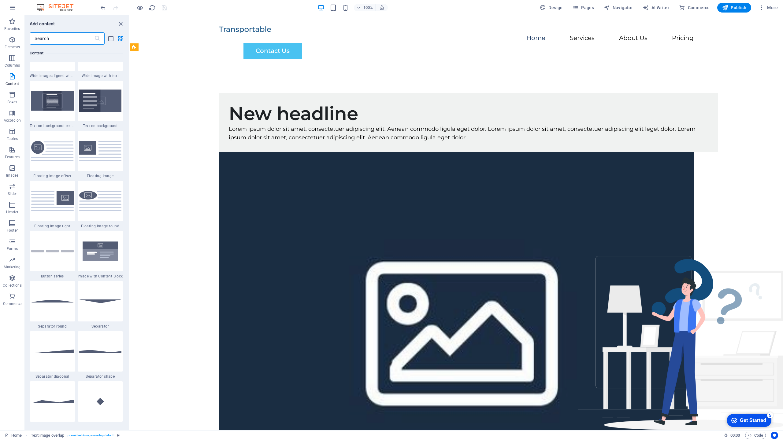
scroll to position [1065, 0]
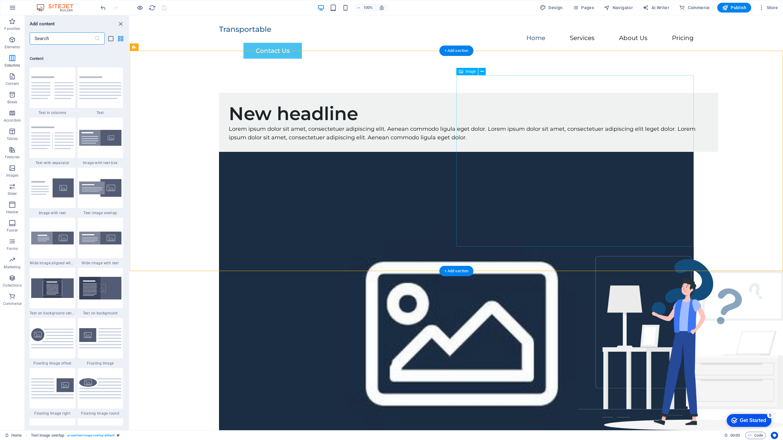
click at [550, 152] on figure at bounding box center [456, 324] width 475 height 344
click at [483, 73] on icon at bounding box center [482, 72] width 3 height 6
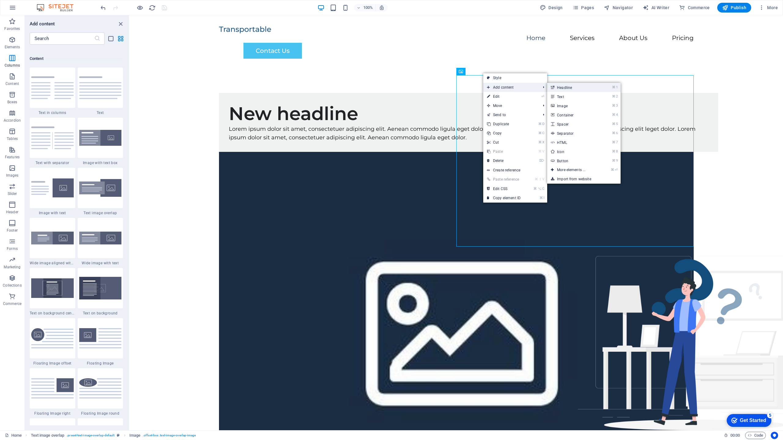
click at [608, 89] on li "⌘ 1 Headline" at bounding box center [583, 87] width 73 height 9
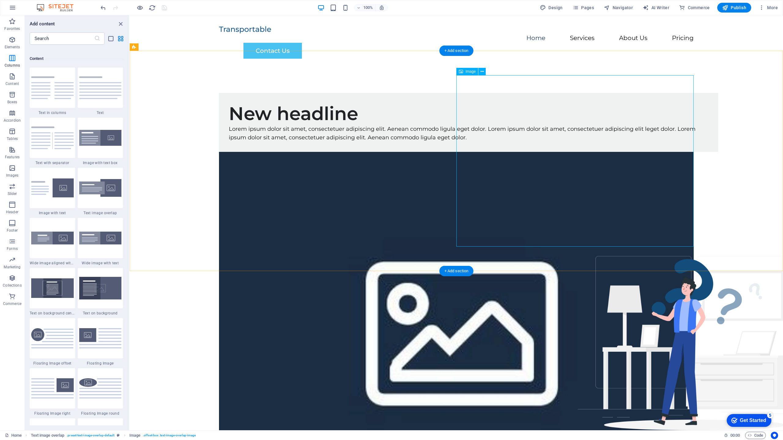
click at [586, 152] on figure at bounding box center [456, 324] width 475 height 344
select select "%"
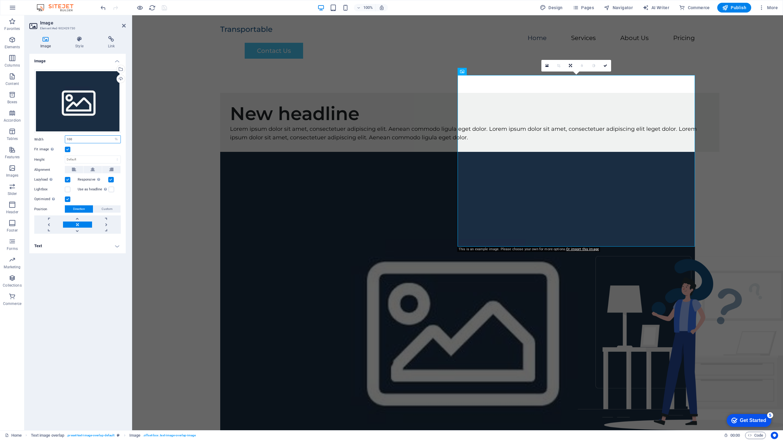
drag, startPoint x: 76, startPoint y: 139, endPoint x: 64, endPoint y: 137, distance: 12.3
click at [64, 137] on div "Width 100 Default auto px rem % em vh vw" at bounding box center [77, 140] width 87 height 8
type input "100"
click at [201, 113] on div "New headline Lorem ipsum dolor sit amet, consectetuer adipiscing elit. Aenean c…" at bounding box center [457, 294] width 651 height 451
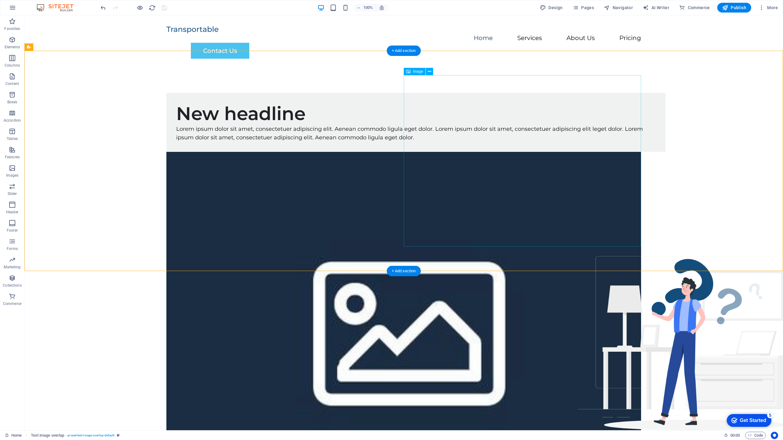
click at [526, 153] on figure at bounding box center [403, 324] width 475 height 344
select select "%"
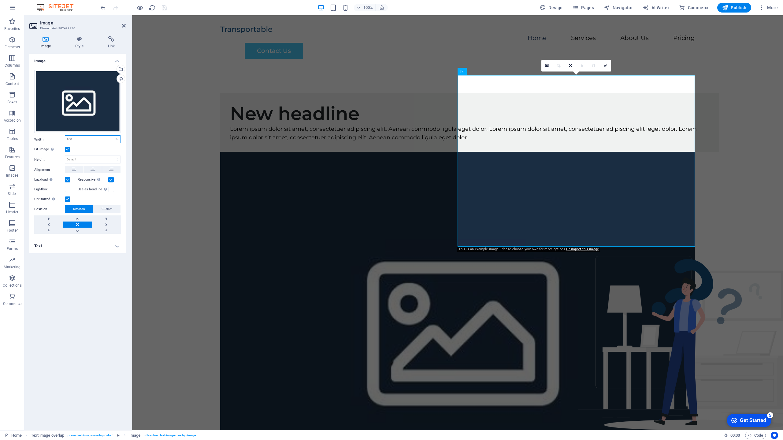
click at [80, 140] on input "100" at bounding box center [92, 139] width 55 height 7
click at [70, 40] on icon at bounding box center [79, 39] width 30 height 6
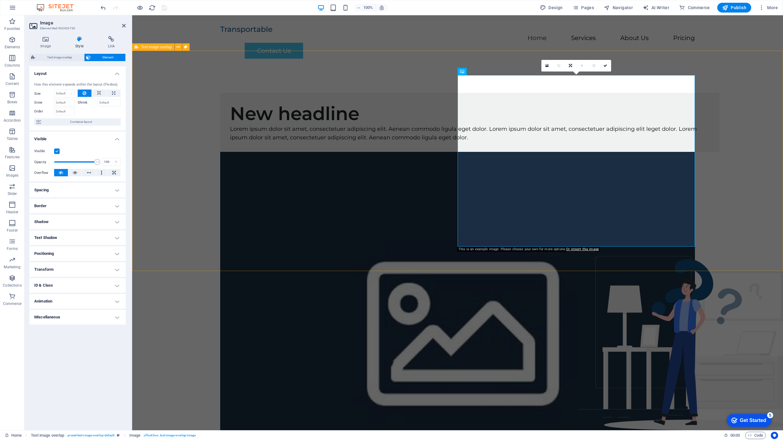
click at [204, 109] on div "New headline Lorem ipsum dolor sit amet, consectetuer adipiscing elit. Aenean c…" at bounding box center [457, 294] width 651 height 451
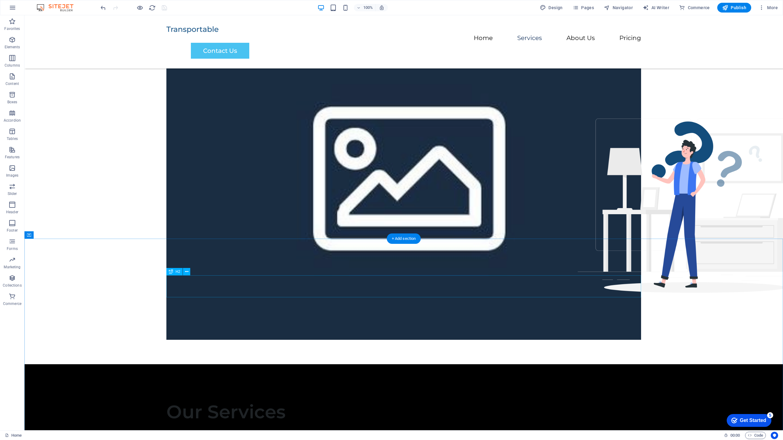
scroll to position [0, 0]
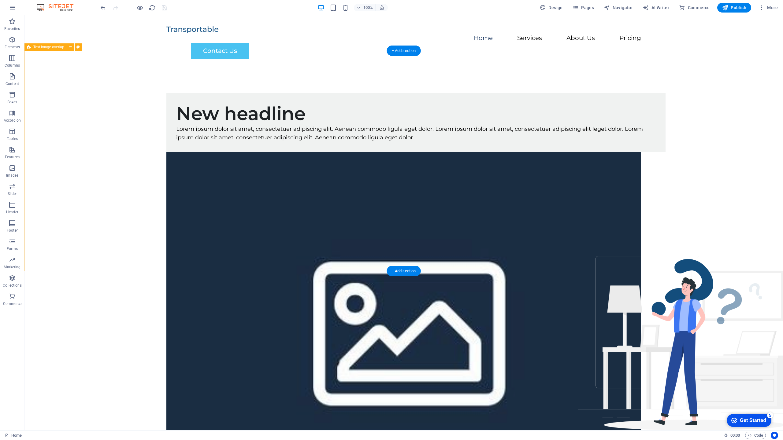
click at [673, 157] on div "New headline Lorem ipsum dolor sit amet, consectetuer adipiscing elit. Aenean c…" at bounding box center [403, 294] width 759 height 451
click at [73, 47] on button at bounding box center [70, 46] width 7 height 7
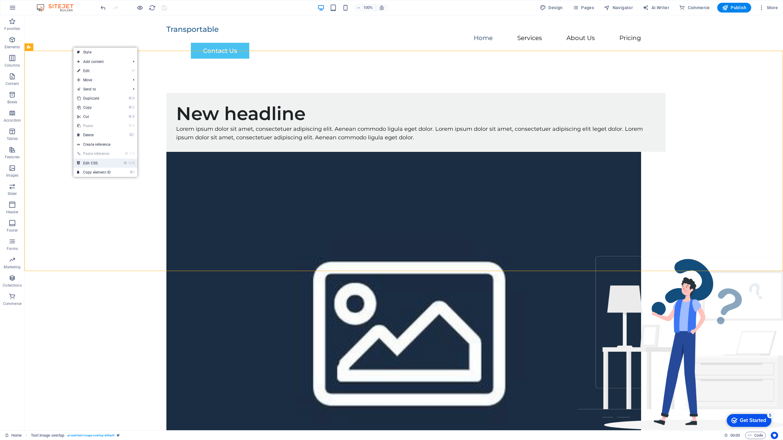
click at [102, 162] on link "⌘ ⌥ C Edit CSS" at bounding box center [93, 163] width 41 height 9
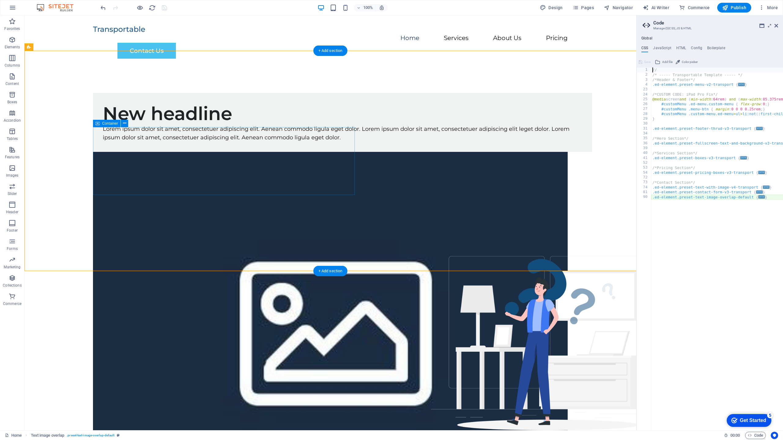
type textarea "@include text-image-overlap;"
click at [681, 45] on div "Global CSS JavaScript HTML Config Boilerplate @include text-image-overlap; 1 2 …" at bounding box center [710, 233] width 147 height 395
click at [681, 48] on h4 "HTML" at bounding box center [681, 49] width 10 height 7
type textarea "<a href="#main-content" class="wv-link-content button">Skip to main content</a>"
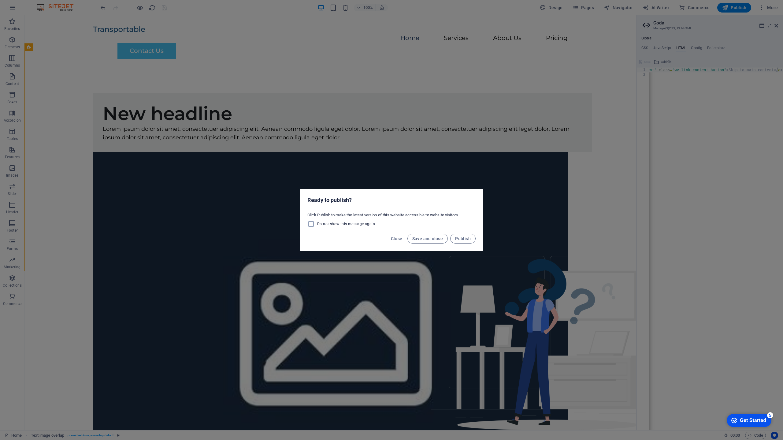
scroll to position [0, 45]
click at [399, 238] on span "Close" at bounding box center [397, 238] width 12 height 5
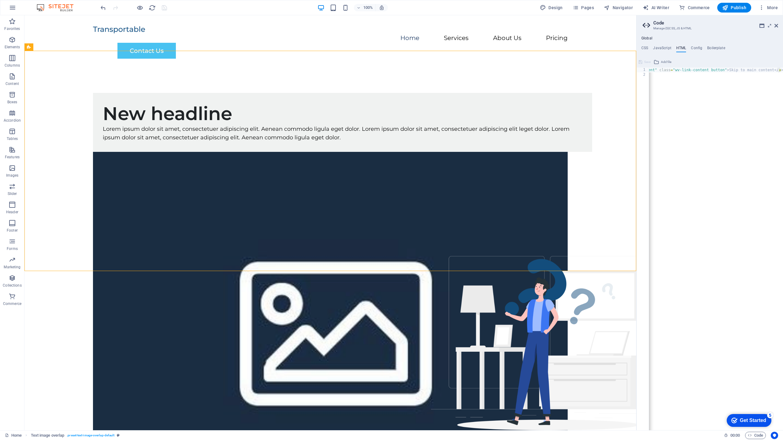
scroll to position [0, 45]
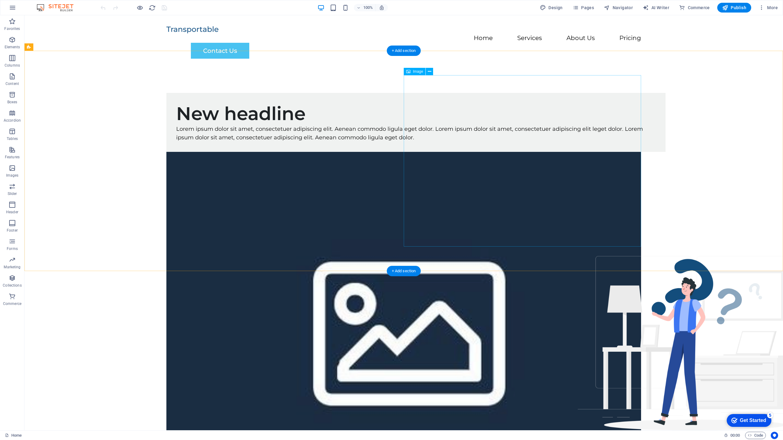
click at [448, 152] on figure at bounding box center [403, 324] width 475 height 344
click at [361, 125] on div "New headline" at bounding box center [416, 114] width 480 height 22
click at [70, 49] on icon at bounding box center [70, 47] width 3 height 6
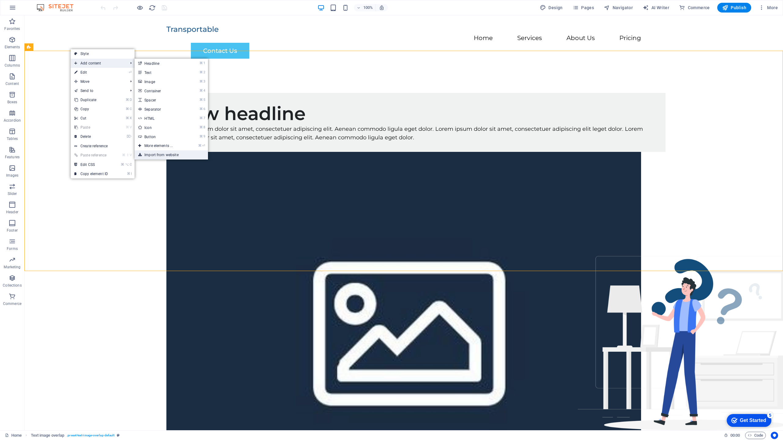
click at [154, 154] on link "Import from website" at bounding box center [171, 154] width 73 height 9
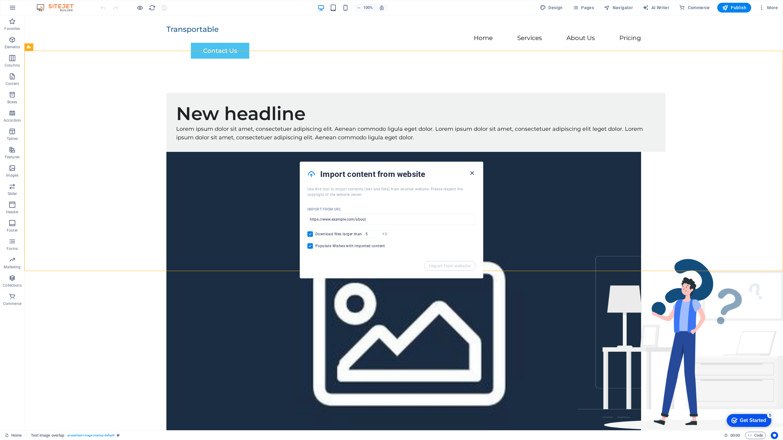
click at [472, 174] on icon "button" at bounding box center [472, 173] width 7 height 7
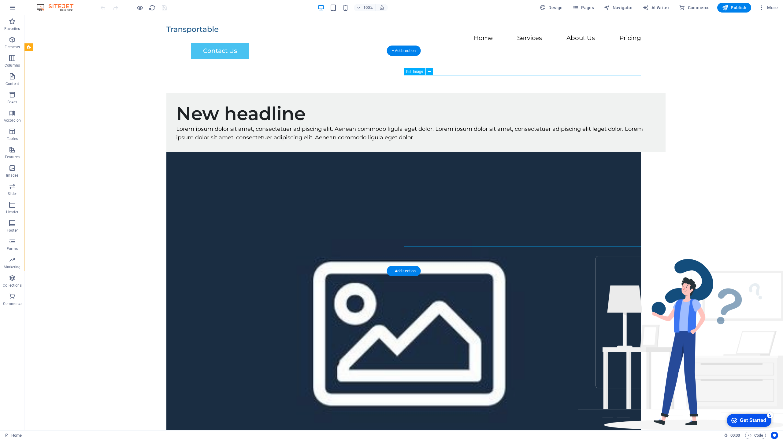
click at [522, 152] on figure at bounding box center [403, 324] width 475 height 344
click at [733, 124] on div "New headline Lorem ipsum dolor sit amet, consectetuer adipiscing elit. Aenean c…" at bounding box center [403, 294] width 759 height 451
click at [220, 136] on div "New headline Lorem ipsum dolor sit amet, consectetuer adipiscing elit. Aenean c…" at bounding box center [415, 122] width 499 height 59
click at [197, 124] on icon at bounding box center [197, 123] width 3 height 6
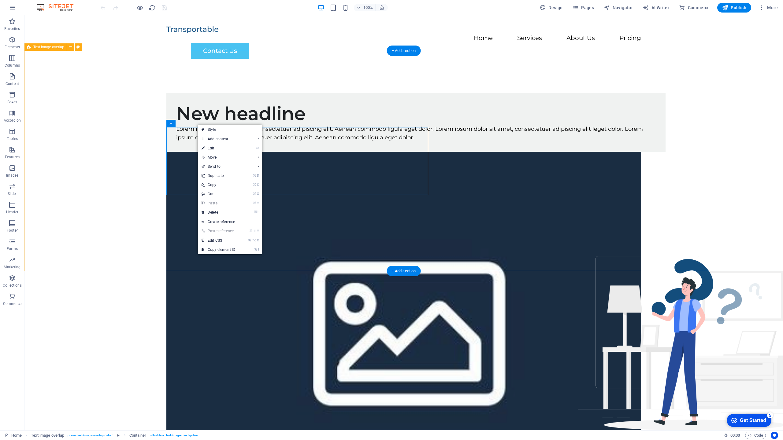
click at [217, 103] on div "New headline Lorem ipsum dolor sit amet, consectetuer adipiscing elit. Aenean c…" at bounding box center [403, 294] width 759 height 451
